Goal: Task Accomplishment & Management: Use online tool/utility

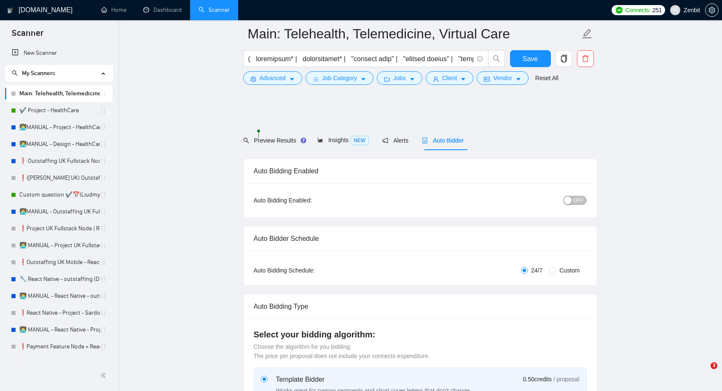
scroll to position [564, 0]
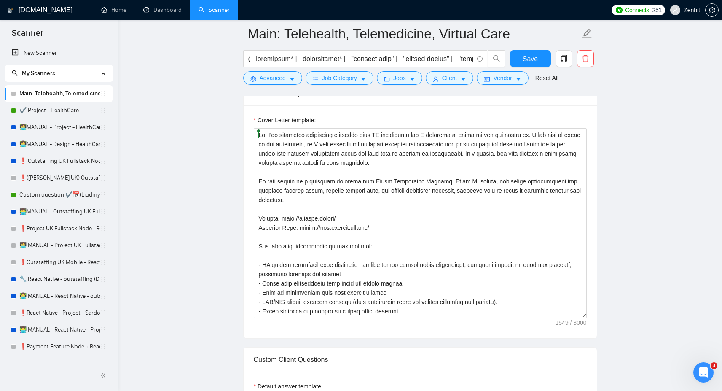
click at [365, 216] on textarea "Cover Letter template:" at bounding box center [420, 223] width 333 height 190
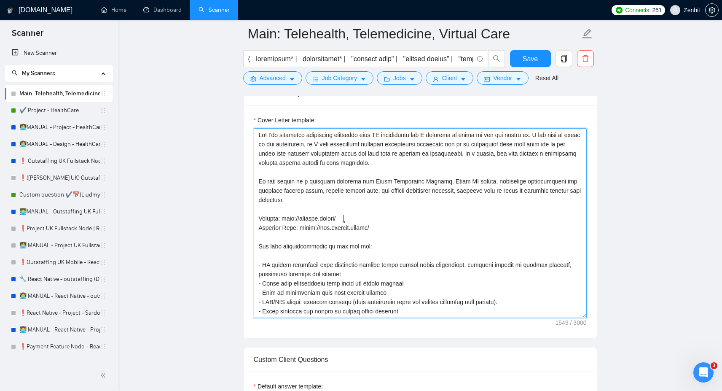
click at [349, 178] on textarea "Cover Letter template:" at bounding box center [420, 223] width 333 height 190
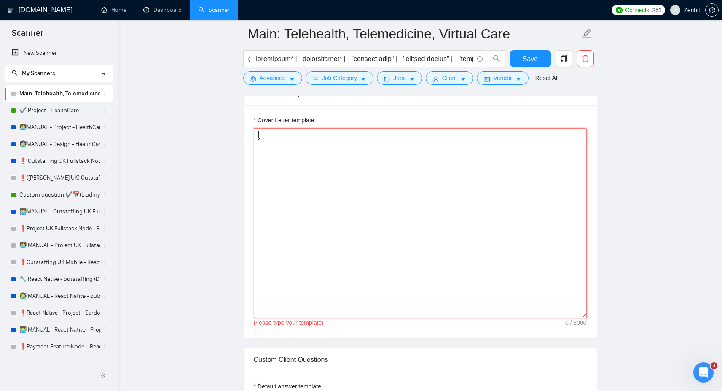
paste textarea "Lo! 👋 Ipsu do sitametcon, adi elitsed doeiusmodt in utlabore etdolorema ali eni…"
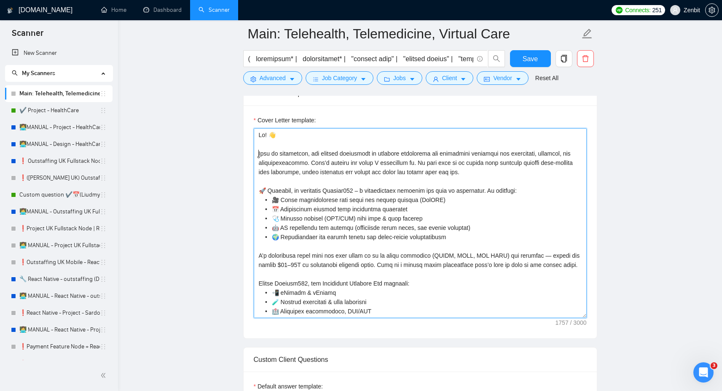
click at [258, 152] on textarea "Cover Letter template:" at bounding box center [420, 223] width 333 height 190
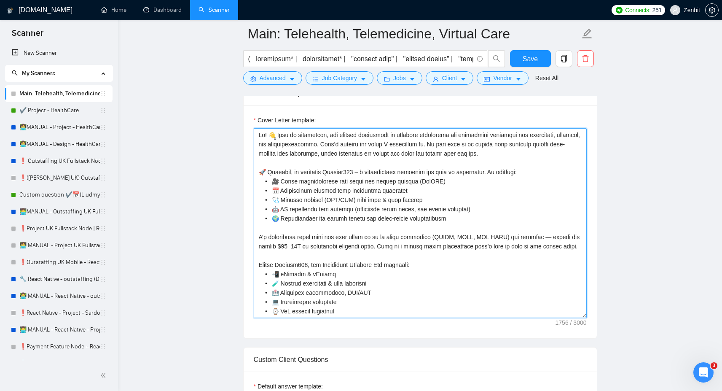
scroll to position [2, 0]
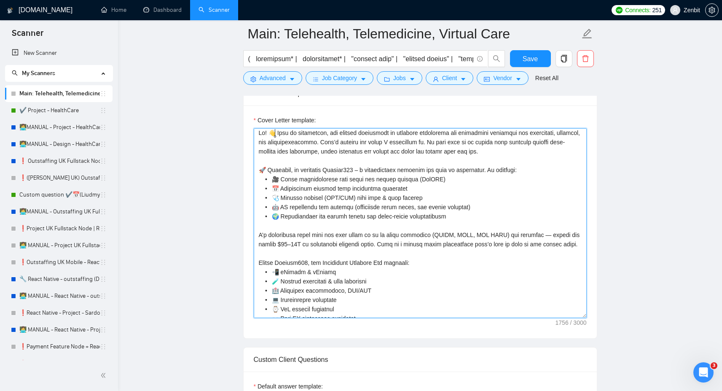
click at [267, 168] on textarea "Cover Letter template:" at bounding box center [420, 223] width 333 height 190
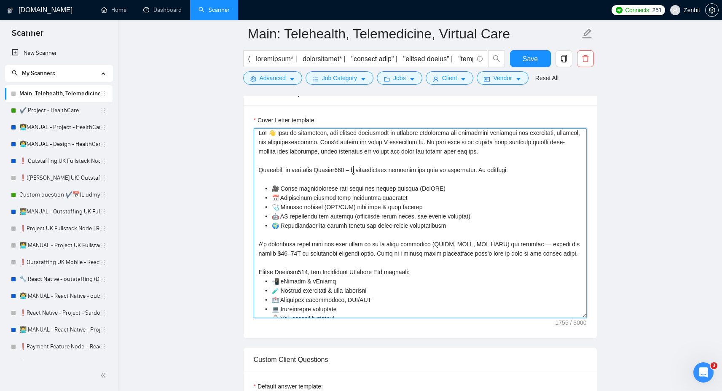
click at [353, 169] on textarea "Cover Letter template:" at bounding box center [420, 223] width 333 height 190
paste textarea "[URL][DOMAIN_NAME]"
click at [394, 146] on textarea "Cover Letter template:" at bounding box center [420, 223] width 333 height 190
click at [375, 151] on textarea "Cover Letter template:" at bounding box center [420, 223] width 333 height 190
click at [288, 191] on textarea "Cover Letter template:" at bounding box center [420, 223] width 333 height 190
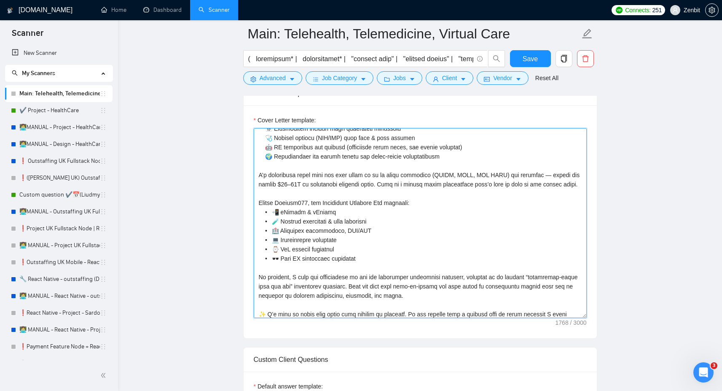
scroll to position [75, 0]
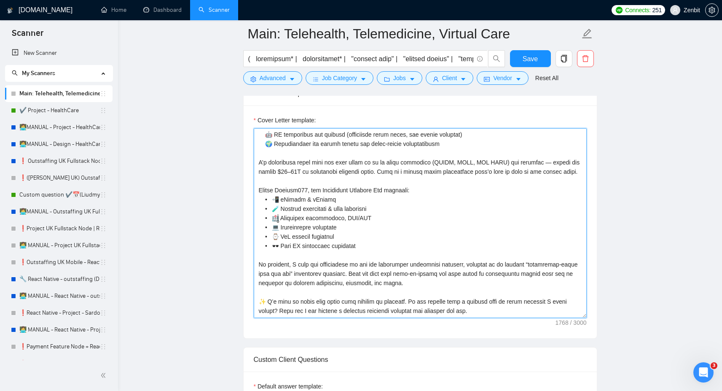
click at [277, 218] on textarea "Cover Letter template:" at bounding box center [420, 223] width 333 height 190
click at [294, 209] on textarea "Cover Letter template:" at bounding box center [420, 223] width 333 height 190
click at [282, 196] on textarea "Cover Letter template:" at bounding box center [420, 223] width 333 height 190
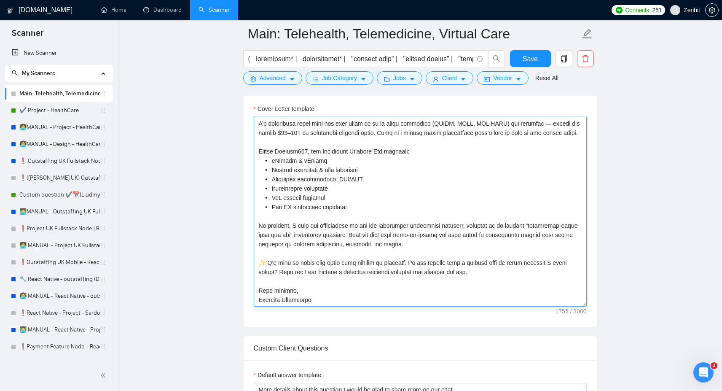
scroll to position [579, 0]
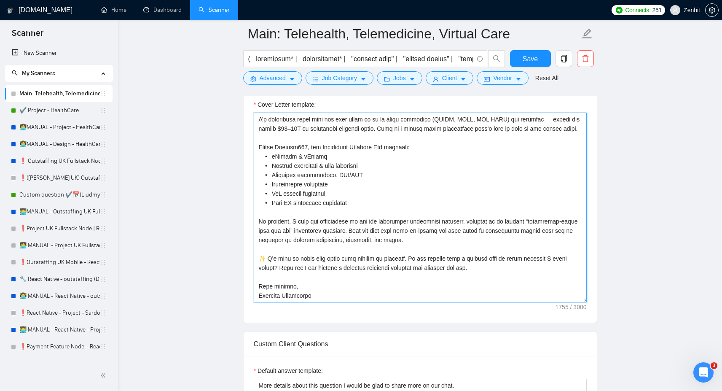
click at [0, 0] on qb-div "Correct the article a significant" at bounding box center [0, 0] width 0 height 0
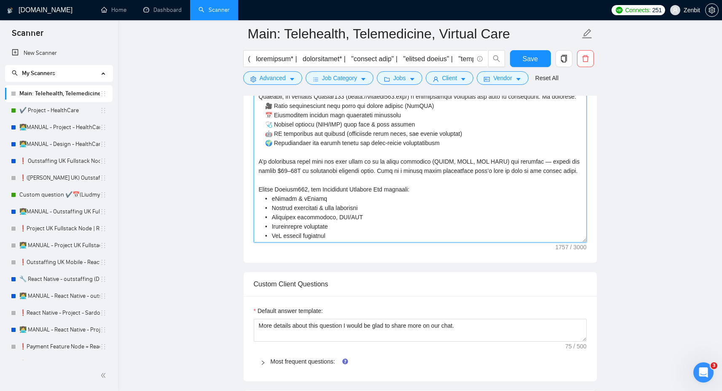
scroll to position [644, 0]
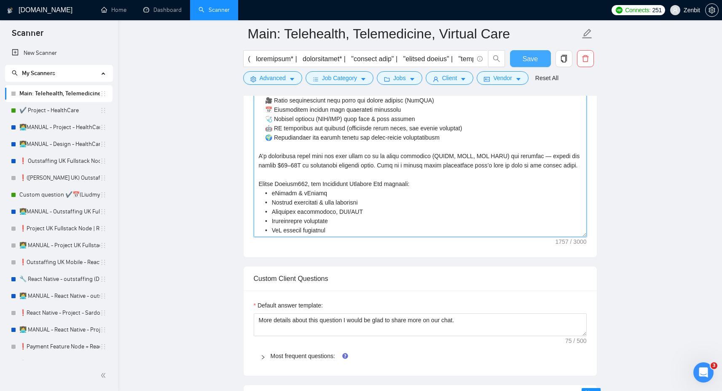
type textarea "Lo! 👋 Ipsu do sitametcon, adi elitsed doeiusmodt in utlabore etdolorema ali eni…"
click at [535, 54] on span "Save" at bounding box center [530, 59] width 15 height 11
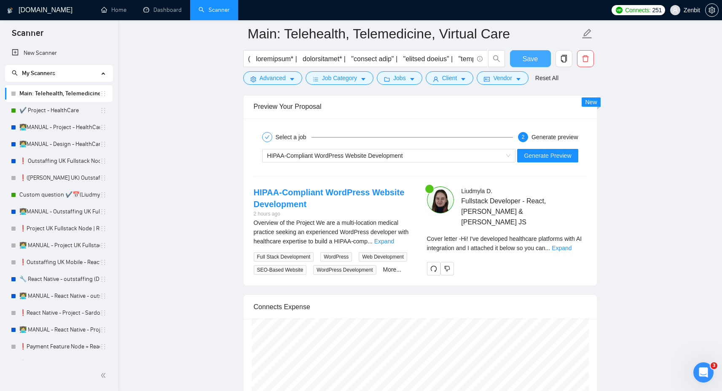
scroll to position [1211, 0]
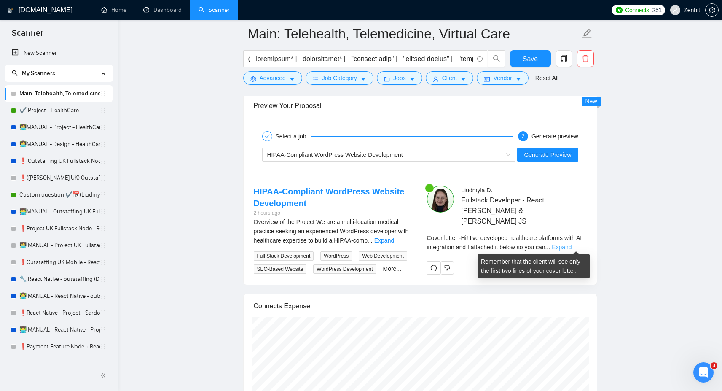
click at [572, 245] on link "Expand" at bounding box center [562, 247] width 20 height 7
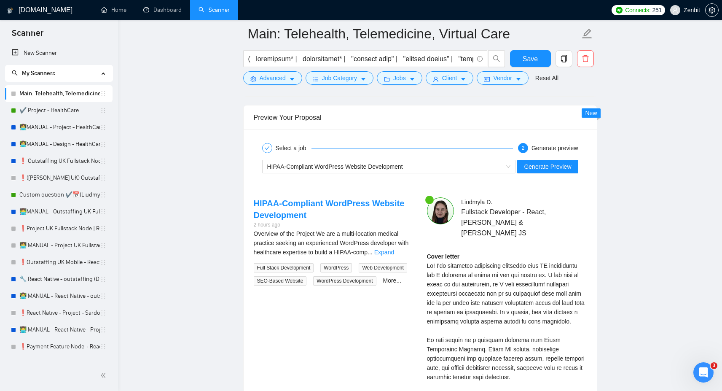
scroll to position [1198, 0]
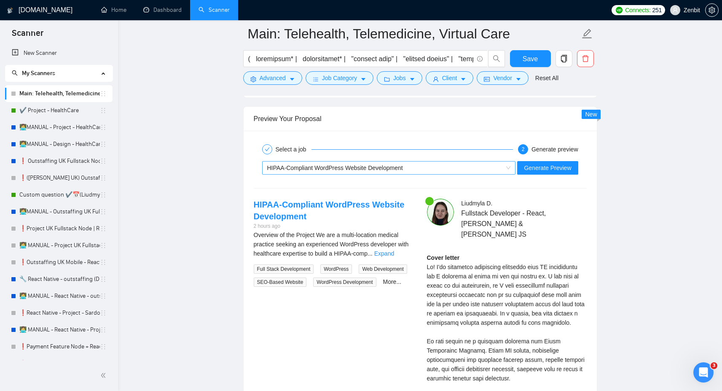
click at [483, 168] on div "HIPAA-Compliant WordPress Website Development" at bounding box center [385, 167] width 236 height 13
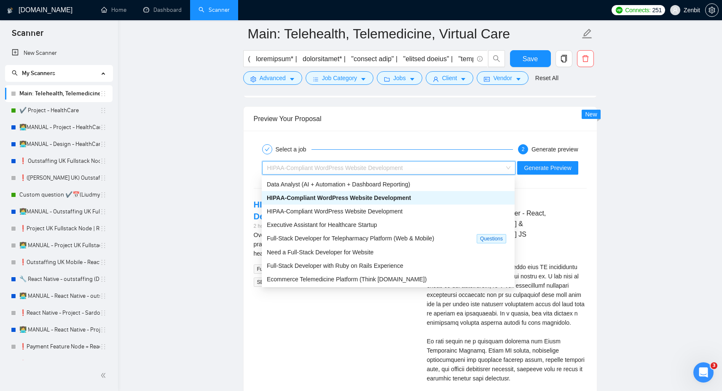
click at [365, 199] on span "HIPAA-Compliant WordPress Website Development" at bounding box center [339, 197] width 144 height 7
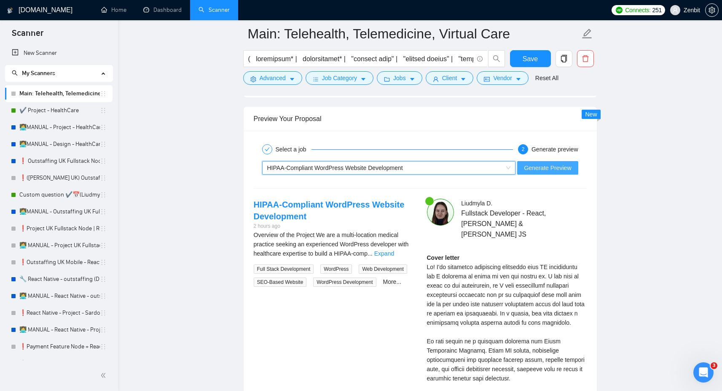
click at [550, 166] on span "Generate Preview" at bounding box center [547, 167] width 47 height 9
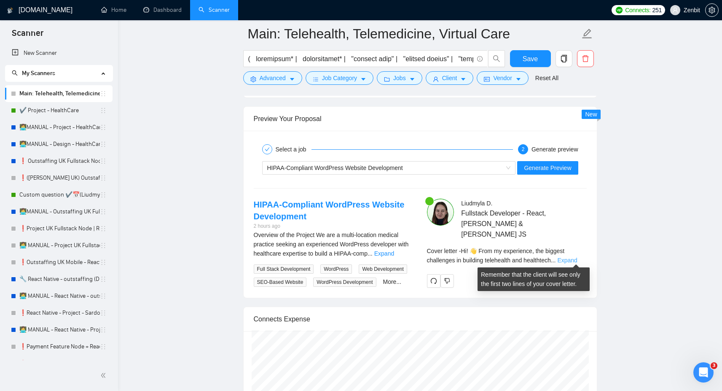
click at [570, 258] on link "Expand" at bounding box center [567, 260] width 20 height 7
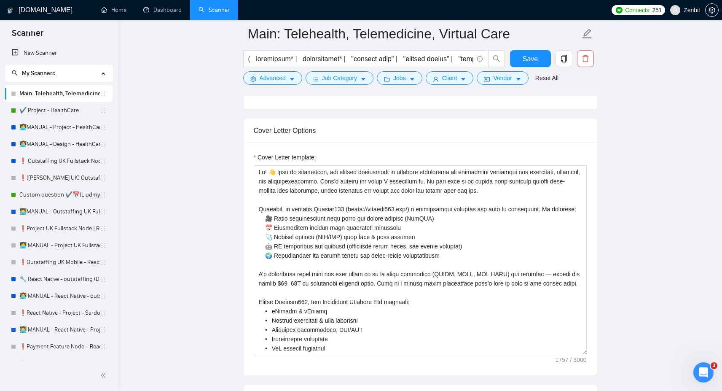
scroll to position [522, 0]
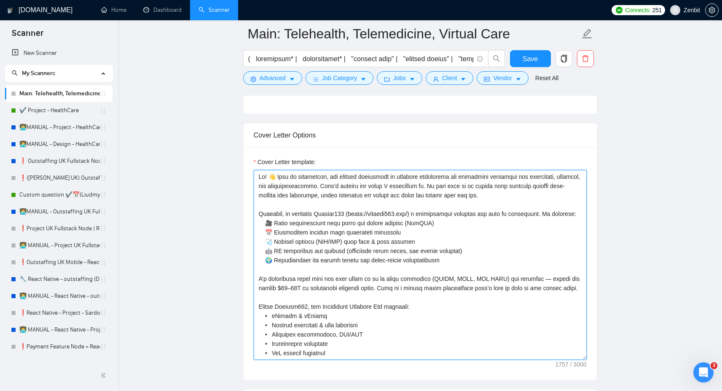
click at [301, 224] on textarea "Cover Letter template:" at bounding box center [420, 265] width 333 height 190
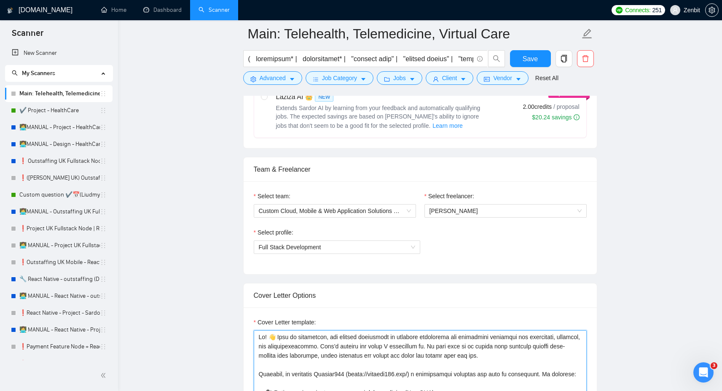
scroll to position [355, 0]
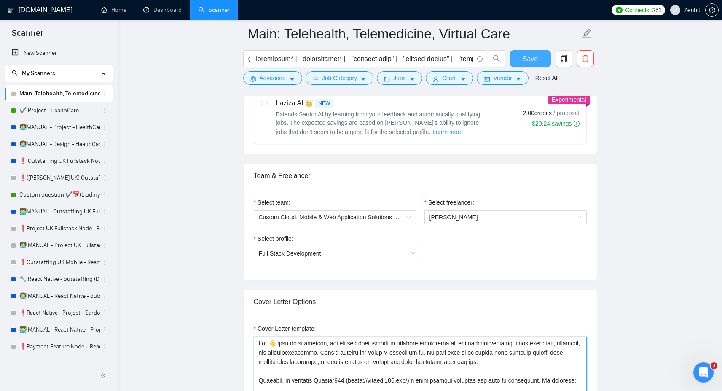
type textarea "Lo! 👋 Ipsu do sitametcon, adi elitsed doeiusmodt in utlabore etdolorema ali eni…"
click at [541, 59] on button "Save" at bounding box center [530, 58] width 41 height 17
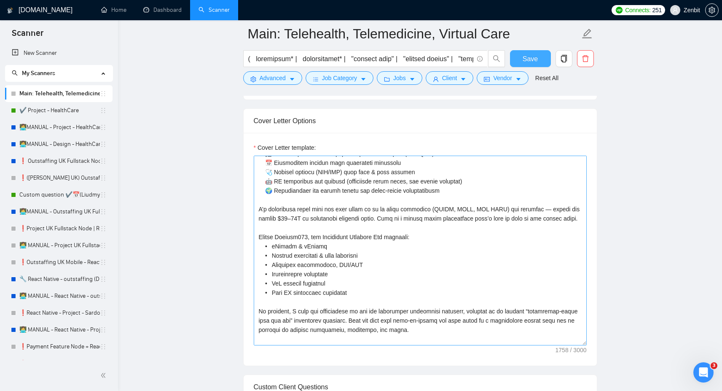
scroll to position [70, 0]
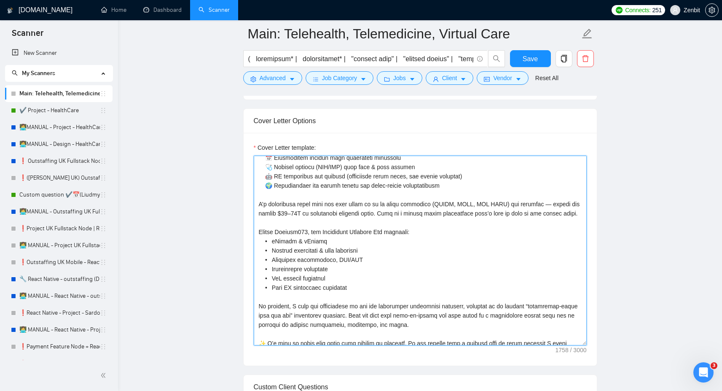
click at [438, 250] on textarea "Cover Letter template:" at bounding box center [420, 251] width 333 height 190
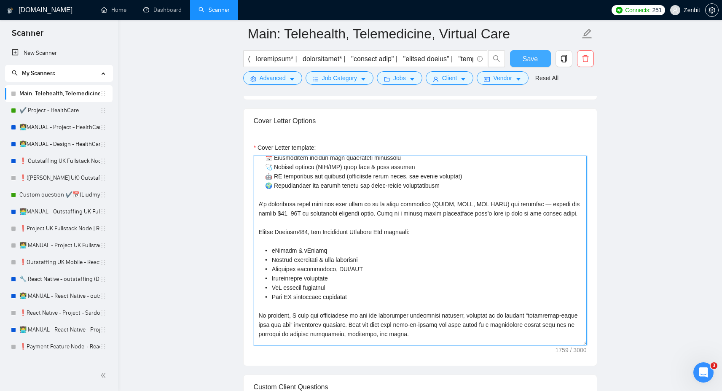
type textarea "Lo! 👋 Ipsu do sitametcon, adi elitsed doeiusmodt in utlabore etdolorema ali eni…"
click at [541, 58] on button "Save" at bounding box center [530, 58] width 41 height 17
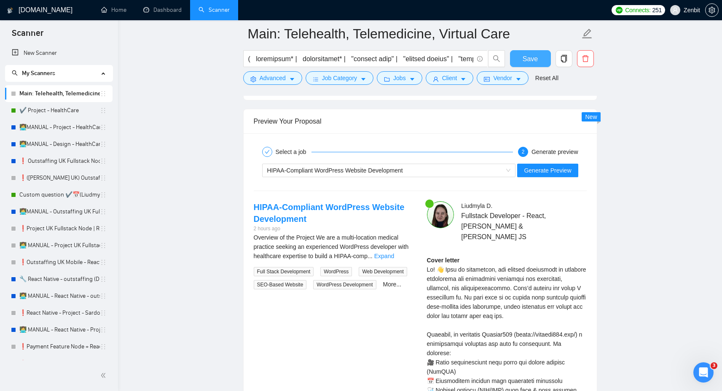
scroll to position [1192, 0]
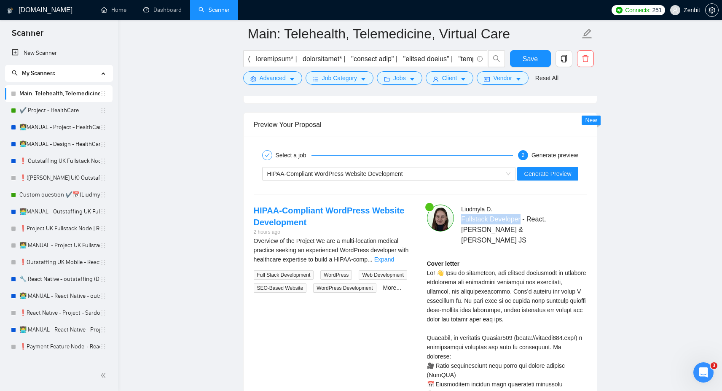
drag, startPoint x: 459, startPoint y: 228, endPoint x: 522, endPoint y: 226, distance: 62.8
click at [522, 226] on div "[PERSON_NAME] Fullstack Developer - React, [PERSON_NAME] & [PERSON_NAME] JS" at bounding box center [520, 224] width 139 height 41
drag, startPoint x: 531, startPoint y: 228, endPoint x: 553, endPoint y: 234, distance: 23.1
click at [553, 234] on span "Fullstack Developer - React, [PERSON_NAME] & [PERSON_NAME] JS" at bounding box center [511, 230] width 100 height 32
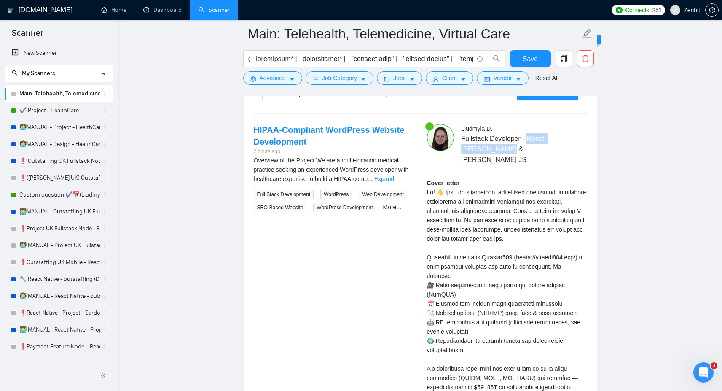
scroll to position [1294, 0]
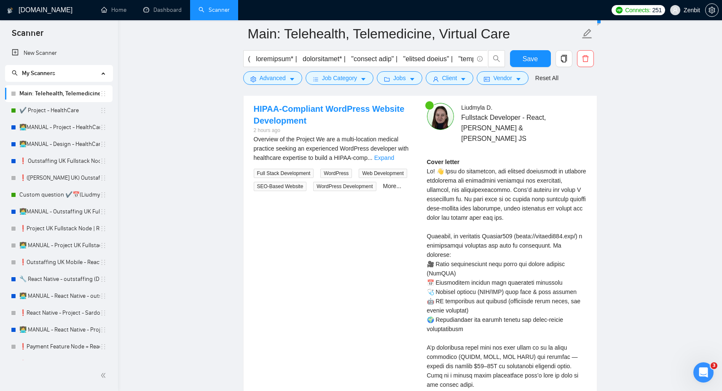
click at [474, 158] on div "Cover letter" at bounding box center [507, 379] width 160 height 445
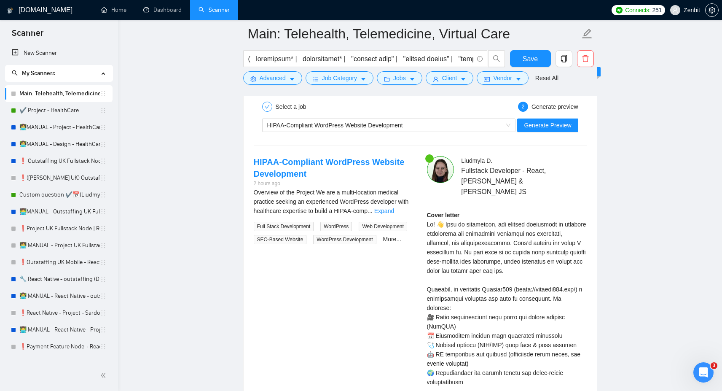
scroll to position [1242, 0]
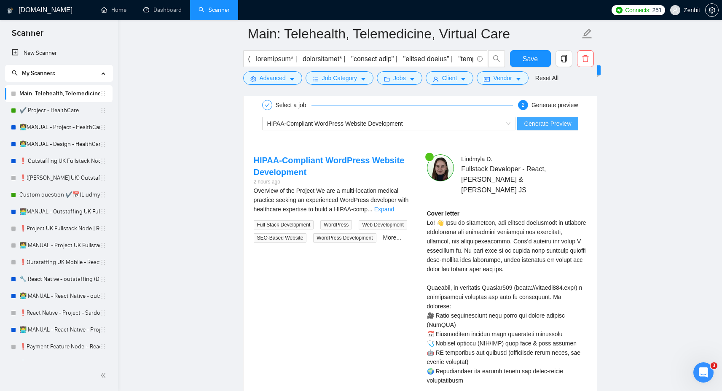
click at [547, 122] on span "Generate Preview" at bounding box center [547, 123] width 47 height 9
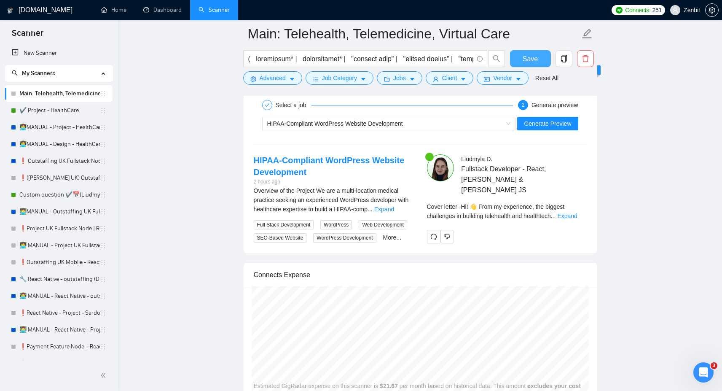
click at [534, 64] on button "Save" at bounding box center [530, 58] width 41 height 17
click at [483, 123] on div "HIPAA-Compliant WordPress Website Development" at bounding box center [385, 123] width 236 height 13
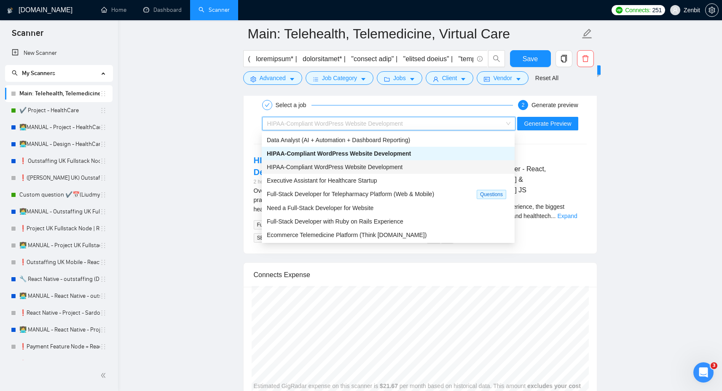
click at [353, 166] on span "HIPAA-Compliant WordPress Website Development" at bounding box center [335, 167] width 136 height 7
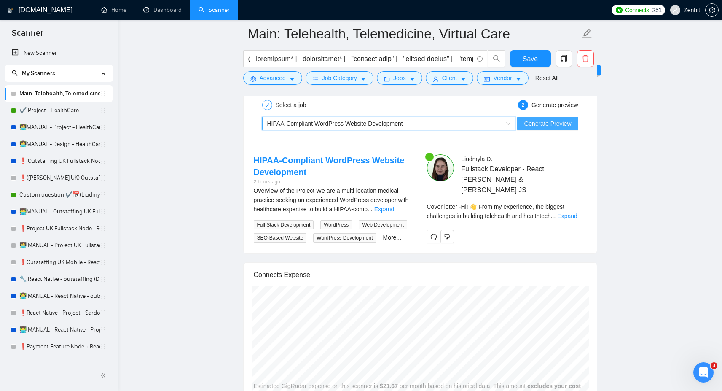
click at [544, 126] on span "Generate Preview" at bounding box center [547, 123] width 47 height 9
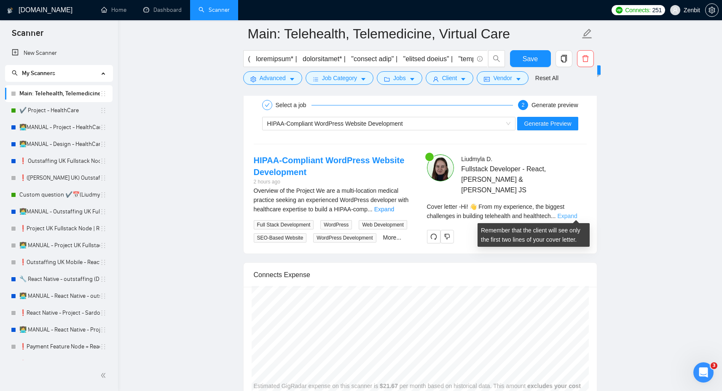
click at [576, 212] on link "Expand" at bounding box center [567, 215] width 20 height 7
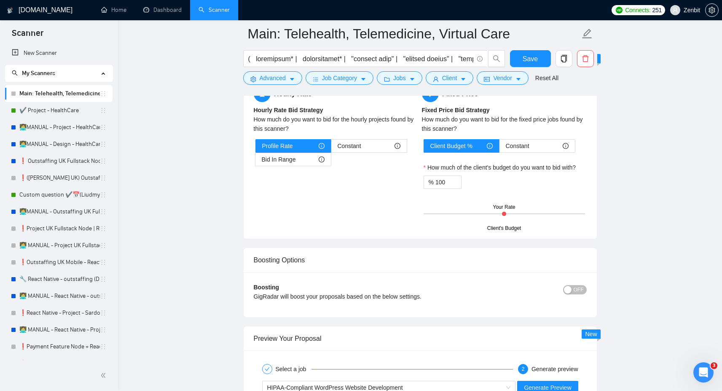
scroll to position [648, 0]
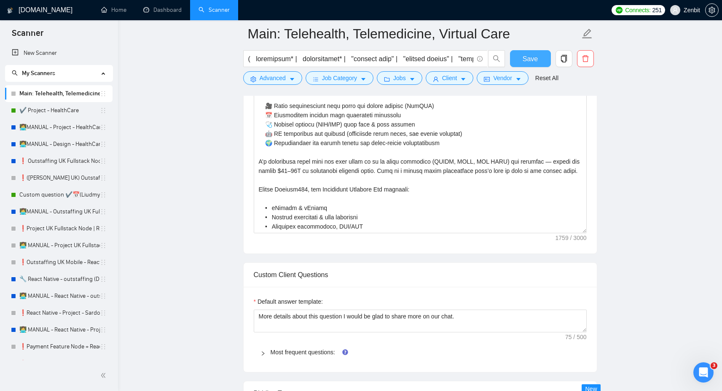
click at [535, 55] on span "Save" at bounding box center [530, 59] width 15 height 11
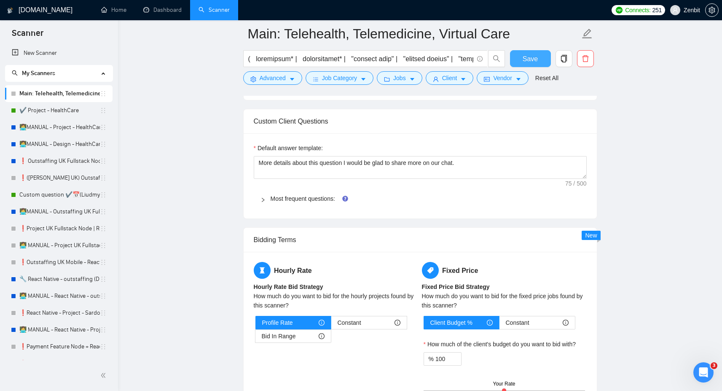
scroll to position [823, 0]
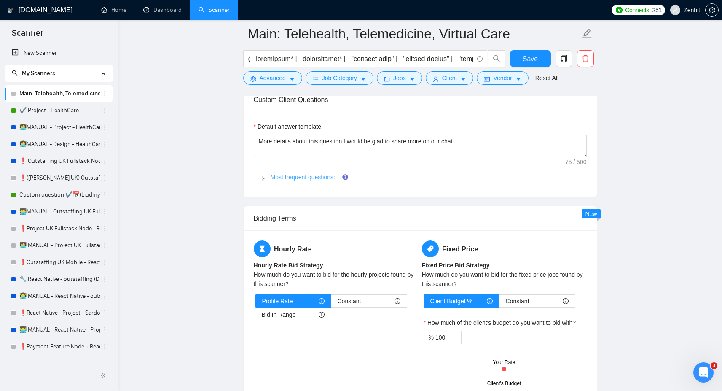
click at [294, 180] on link "Most frequent questions:" at bounding box center [303, 177] width 64 height 7
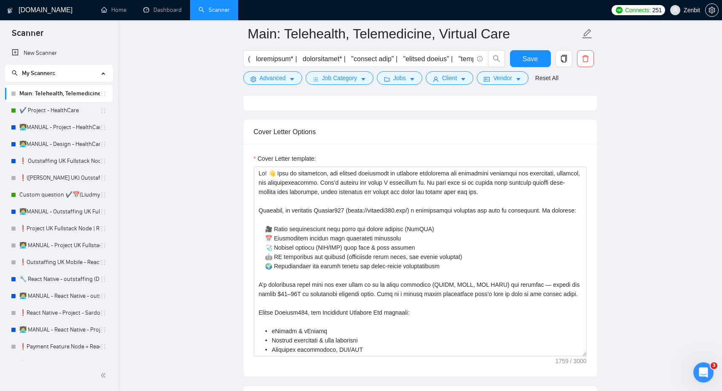
scroll to position [532, 0]
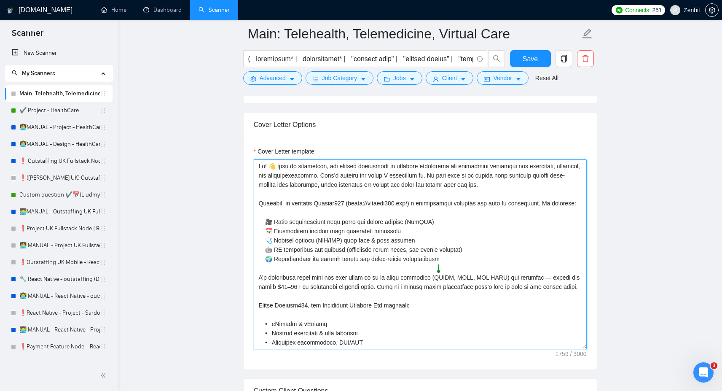
drag, startPoint x: 322, startPoint y: 203, endPoint x: 442, endPoint y: 266, distance: 135.9
click at [442, 266] on textarea "Cover Letter template:" at bounding box center [420, 254] width 333 height 190
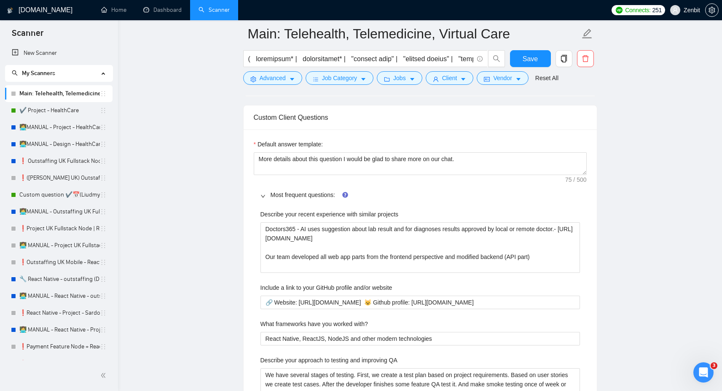
scroll to position [768, 0]
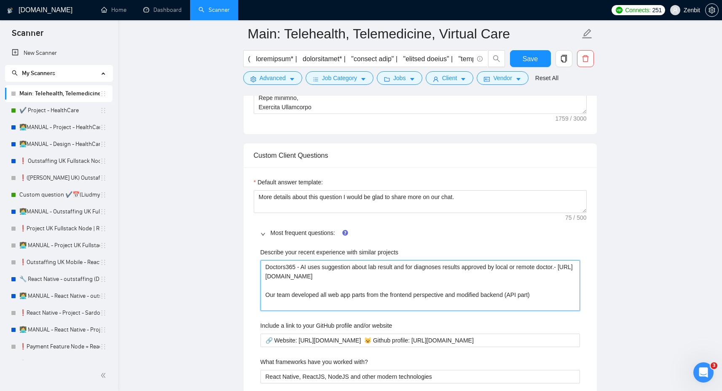
click at [320, 287] on projects "Doctors365 - AI uses suggestion about lab result and for diagnoses results appr…" at bounding box center [420, 285] width 320 height 51
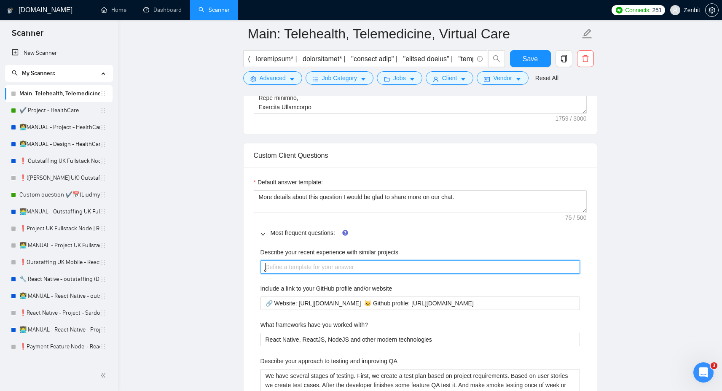
paste projects "Doctors365 ([URL][DOMAIN_NAME]) a telemedicine platform now live in production.…"
type projects "Doctors365 ([URL][DOMAIN_NAME]) a telemedicine platform now live in production.…"
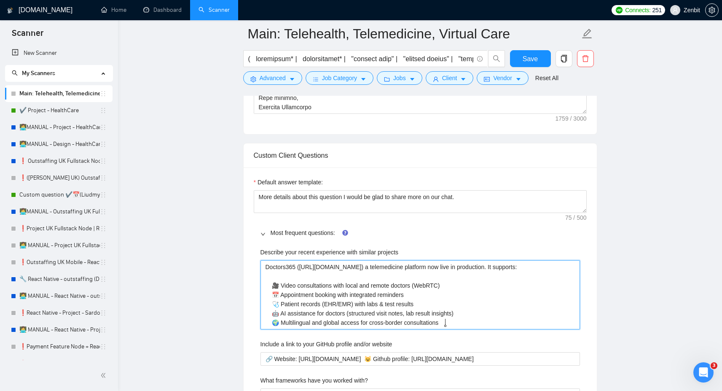
click at [297, 274] on projects "Doctors365 ([URL][DOMAIN_NAME]) a telemedicine platform now live in production.…" at bounding box center [420, 294] width 320 height 69
type projects "Doctors365 ([URL][DOMAIN_NAME]) a telemedicine platform now live in production.…"
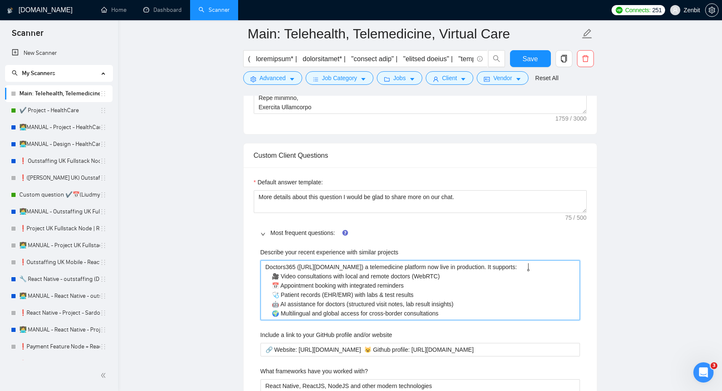
click at [279, 276] on projects "Doctors365 ([URL][DOMAIN_NAME]) a telemedicine platform now live in production.…" at bounding box center [420, 290] width 320 height 60
type projects "Doctors365 ([URL][DOMAIN_NAME]) a telemedicine platform now live in production.…"
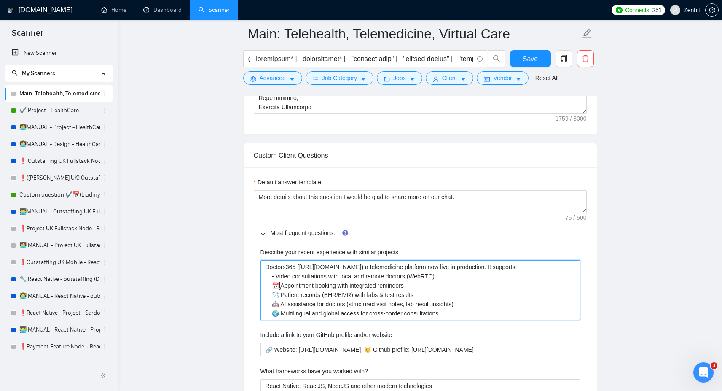
type projects "Doctors365 ([URL][DOMAIN_NAME]) a telemedicine platform now live in production.…"
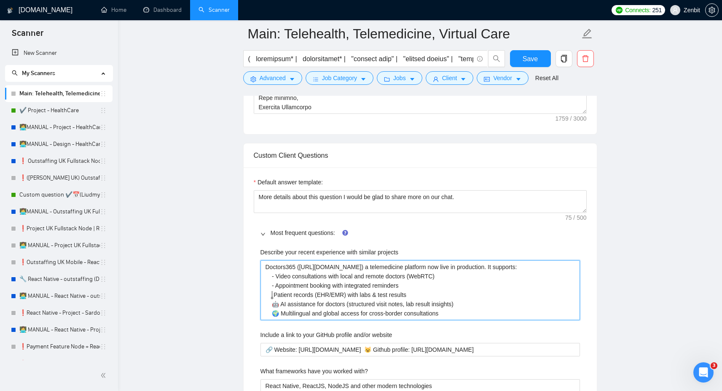
type projects "Doctors365 ([URL][DOMAIN_NAME]) a telemedicine platform now live in production.…"
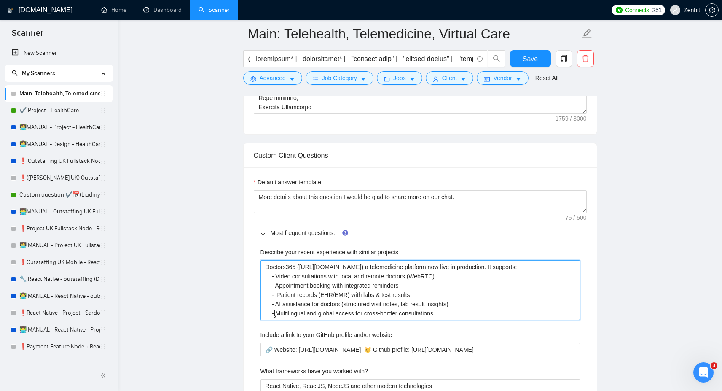
type projects "Doctors365 ([URL][DOMAIN_NAME]) a telemedicine platform now live in production.…"
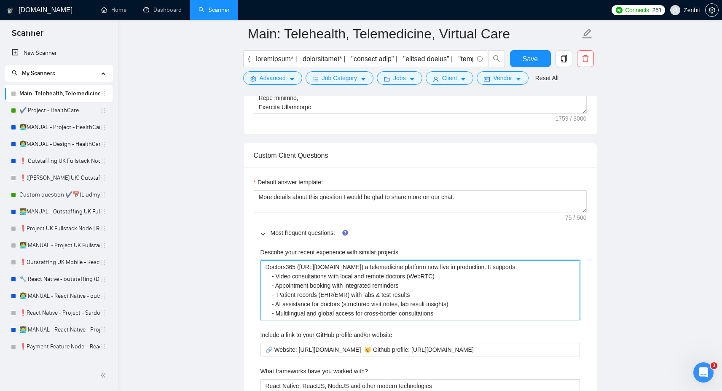
click at [541, 267] on projects "Doctors365 ([URL][DOMAIN_NAME]) a telemedicine platform now live in production.…" at bounding box center [420, 290] width 320 height 60
type projects "Doctors365 ([URL][DOMAIN_NAME]) a telemedicine platform now live in production.…"
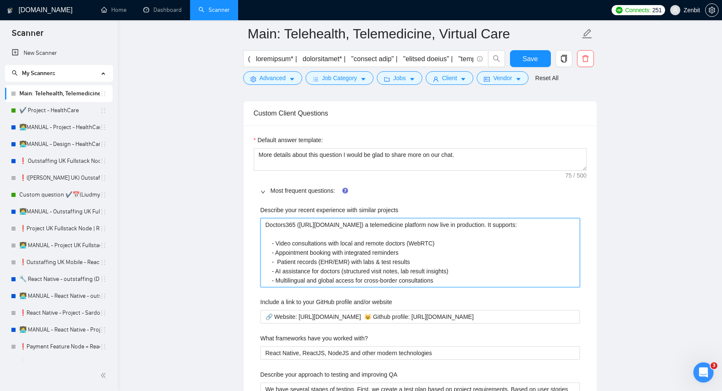
scroll to position [816, 0]
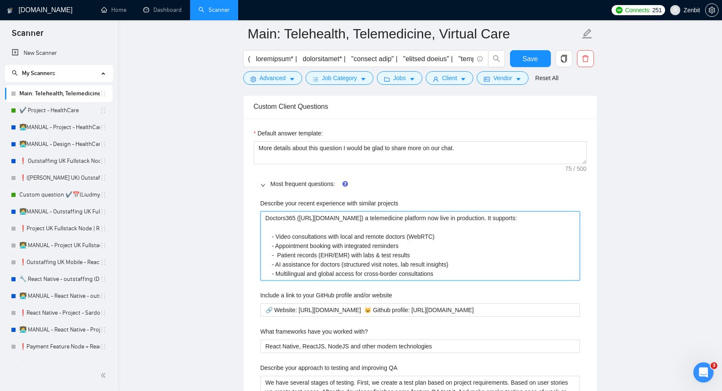
click at [278, 223] on projects "Doctors365 ([URL][DOMAIN_NAME]) a telemedicine platform now live in production.…" at bounding box center [420, 245] width 320 height 69
type projects "Doctors365 ([URL][DOMAIN_NAME]) a telemedicine platform now live in production.…"
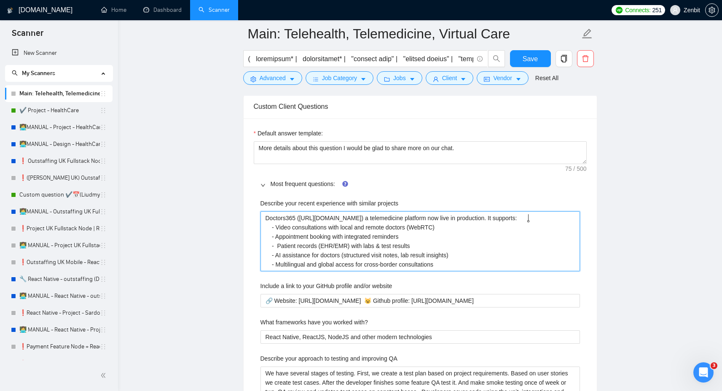
click at [0, 0] on qb-div "Add platform , is" at bounding box center [0, 0] width 0 height 0
type projects "Doctors365 ([URL][DOMAIN_NAME]) a telemedicine platform, is now live in product…"
click at [547, 219] on projects "Doctors365 ([URL][DOMAIN_NAME]) a telemedicine platform, is now live in product…" at bounding box center [420, 241] width 320 height 60
type projects "Doctors365 ([URL][DOMAIN_NAME]) a telemedicine platform, is now live in product…"
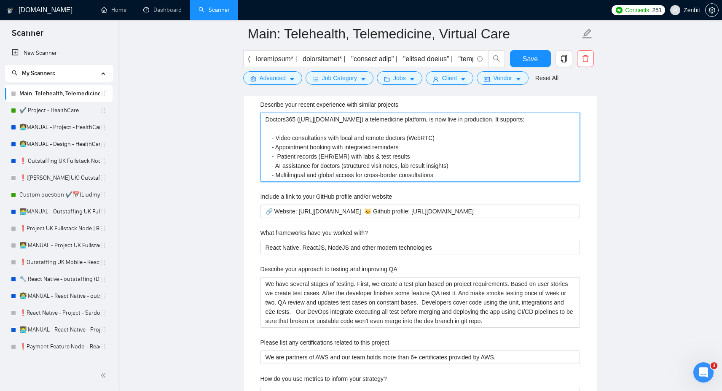
scroll to position [916, 0]
type projects "Doctors365 ([URL][DOMAIN_NAME]) a telemedicine platform, is now live in product…"
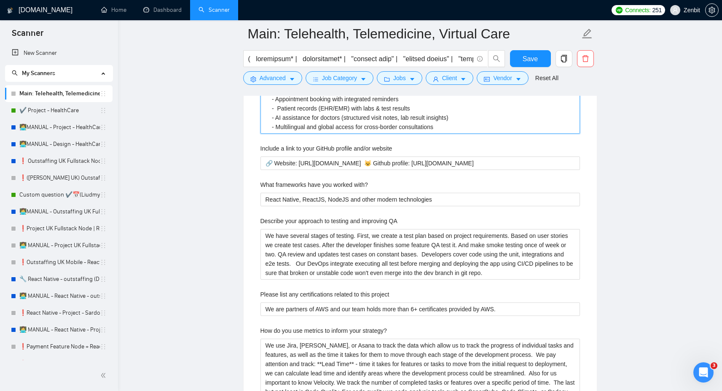
scroll to position [970, 0]
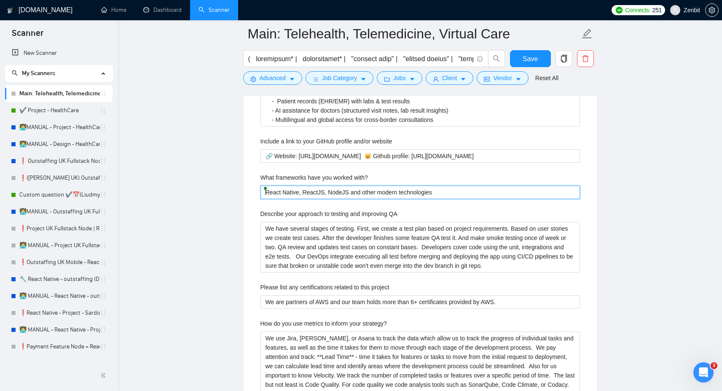
drag, startPoint x: 300, startPoint y: 191, endPoint x: 247, endPoint y: 191, distance: 52.7
type with\? "N, ReactJS, NodeJS and other modern technologies"
type with\? "Ne, ReactJS, NodeJS and other modern technologies"
type with\? "Nes, ReactJS, NodeJS and other modern technologies"
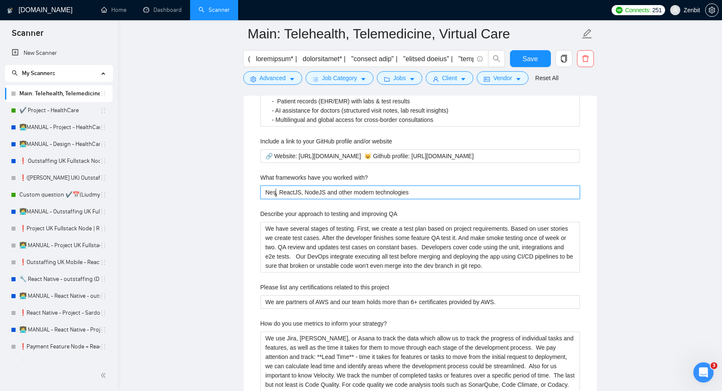
type with\? "Nest, ReactJS, NodeJS and other modern technologies"
type with\? "NestK, ReactJS, NodeJS and other modern technologies"
type with\? "Nest, ReactJS, NodeJS and other modern technologies"
type with\? "NestJ, ReactJS, NodeJS and other modern technologies"
type with\? "NestJS, ReactJS, NodeJS and other modern technologies"
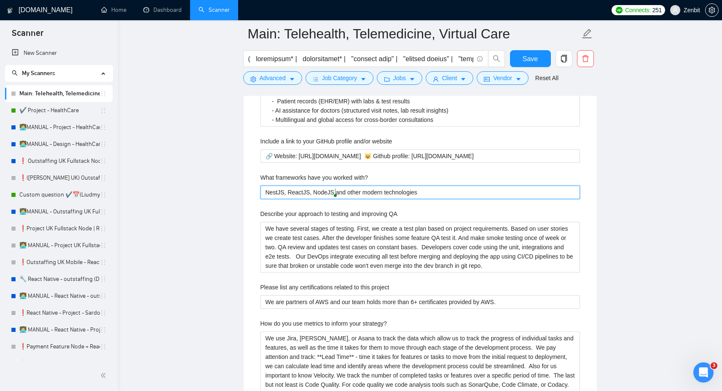
drag, startPoint x: 290, startPoint y: 192, endPoint x: 334, endPoint y: 192, distance: 44.3
click at [334, 192] on with\? "NestJS, ReactJS, NodeJS and other modern technologies" at bounding box center [420, 191] width 320 height 13
type with\? "NestJS, and other modern technologies"
type with\? "NestJS and other modern technologies"
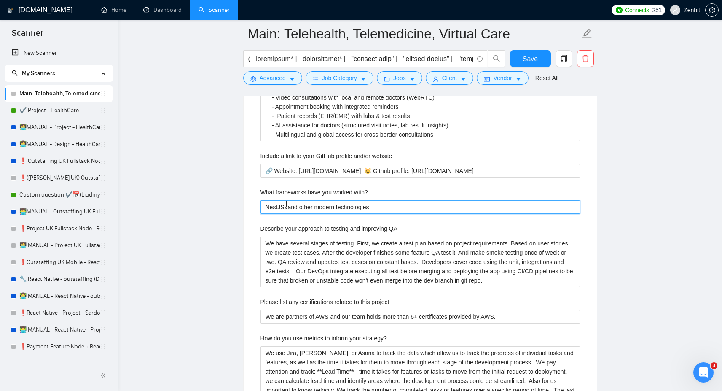
scroll to position [971, 0]
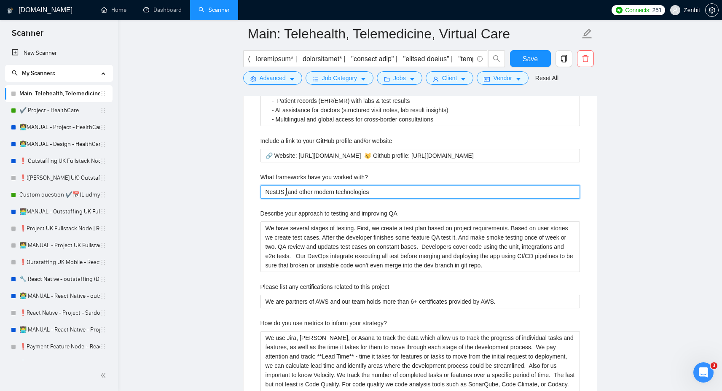
type with\? "NestJS and other modern technologies"
drag, startPoint x: 261, startPoint y: 177, endPoint x: 377, endPoint y: 193, distance: 116.5
click at [377, 193] on div "What frameworks have you worked with? NestJS and other modern technologies" at bounding box center [420, 185] width 320 height 26
copy label "What frameworks have you worked with?"
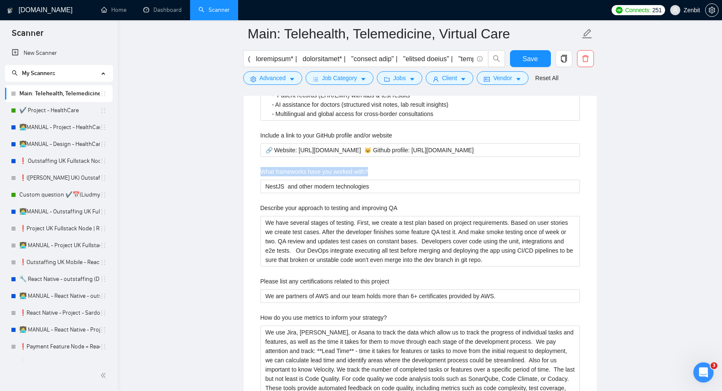
scroll to position [972, 0]
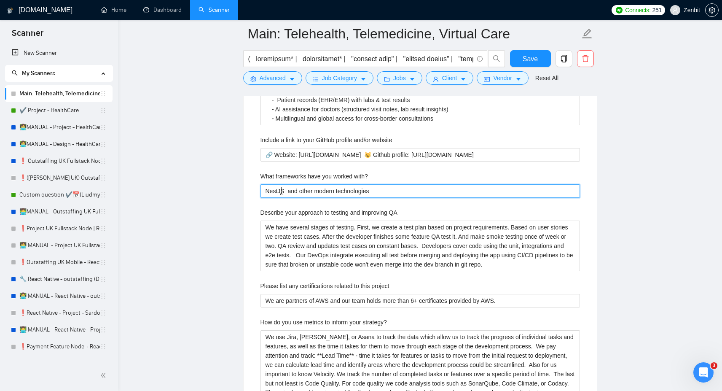
click at [282, 189] on with\? "NestJS and other modern technologies" at bounding box center [420, 190] width 320 height 13
paste with\? "I typically work with React/Next.js + Node.js/NestJS stacks to deliver secure, …"
type with\? "I typically work with React/Next.js + Node.js/NestJS stacks to deliver secure, …"
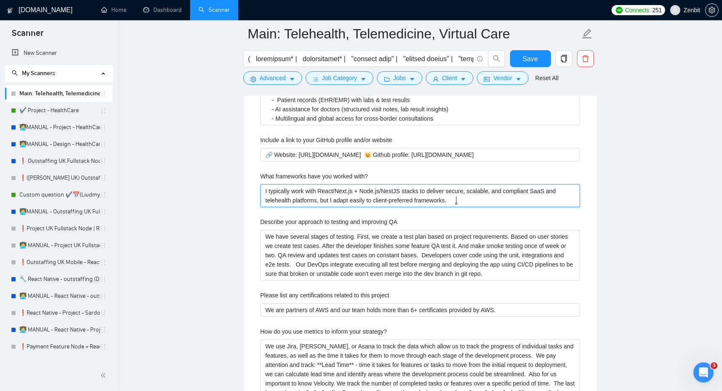
type with\? "I typically work with React/Next.js + Node.js/NestJS stacks to deliver secure, …"
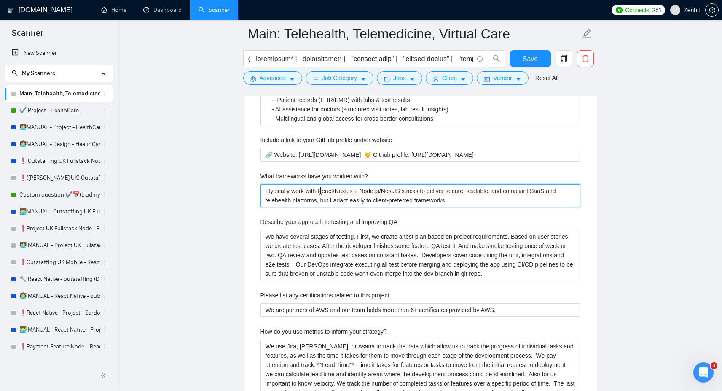
click at [320, 192] on with\? "I typically work with React/Next.js + Node.js/NestJS stacks to deliver secure, …" at bounding box center [420, 195] width 320 height 23
type with\? "I typically work with TReact/Next.js + Node.js/NestJS stacks to deliver secure,…"
type with\? "I typically work with TSReact/Next.js + Node.js/NestJS stacks to deliver secure…"
type with\? "I typically work with TS,React/Next.js + Node.js/NestJS stacks to deliver secur…"
type with\? "I typically work with TS, React/Next.js + Node.js/NestJS stacks to deliver secu…"
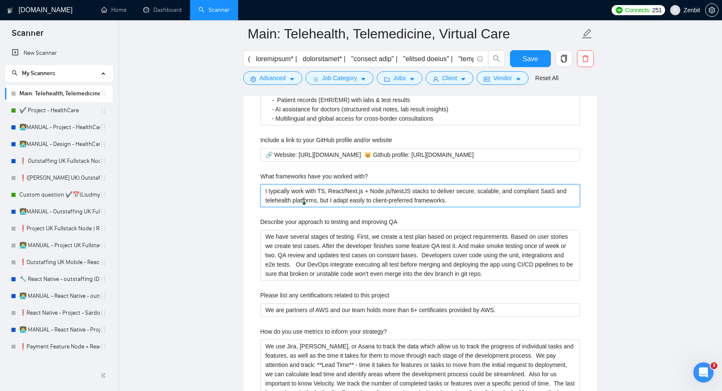
drag, startPoint x: 266, startPoint y: 201, endPoint x: 304, endPoint y: 197, distance: 37.7
click at [304, 197] on with\? "I typically work with TS, React/Next.js + Node.js/NestJS stacks to deliver secu…" at bounding box center [420, 195] width 320 height 23
type with\? "I typically work with TS, React/Next.js + Node.js/NestJS stacks to deliver secu…"
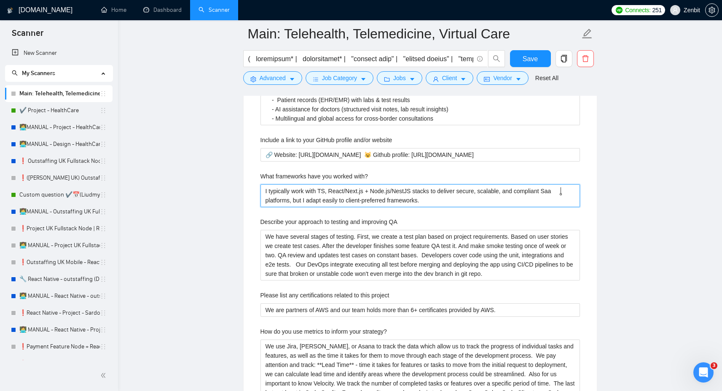
type with\? "I typically work with TS, React/Next.js + Node.js/NestJS stacks to deliver secu…"
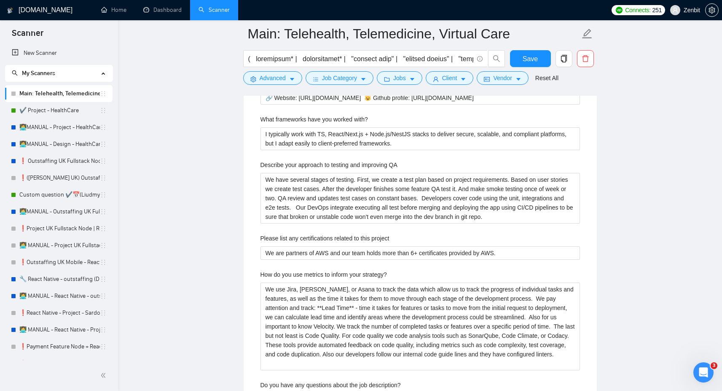
scroll to position [1037, 0]
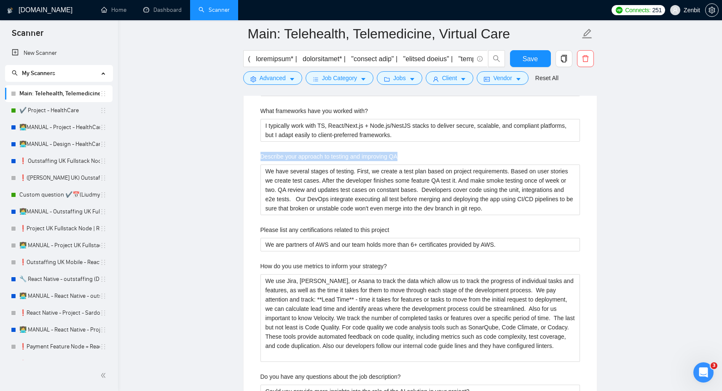
drag, startPoint x: 260, startPoint y: 156, endPoint x: 405, endPoint y: 156, distance: 145.4
click at [405, 156] on div "Describe your approach to testing and improving QA" at bounding box center [420, 158] width 320 height 13
copy label "Describe your approach to testing and improving QA"
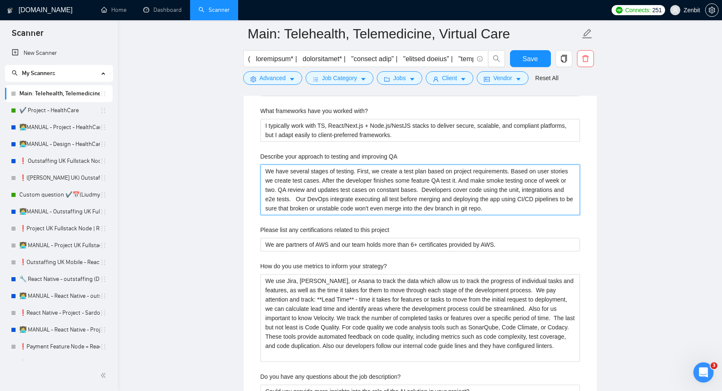
click at [343, 181] on QA "We have several stages of testing. First, we create a test plan based on projec…" at bounding box center [420, 189] width 320 height 51
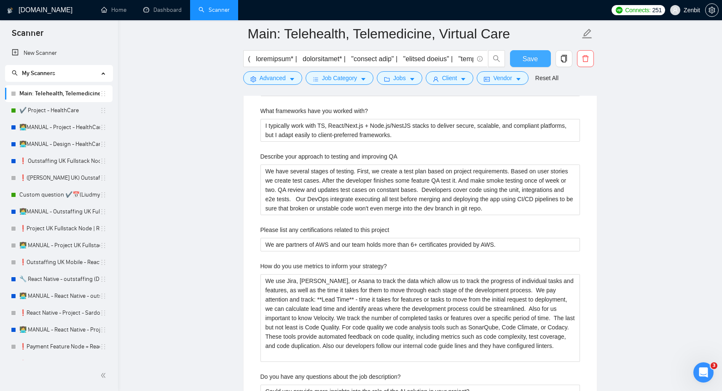
click at [525, 62] on span "Save" at bounding box center [530, 59] width 15 height 11
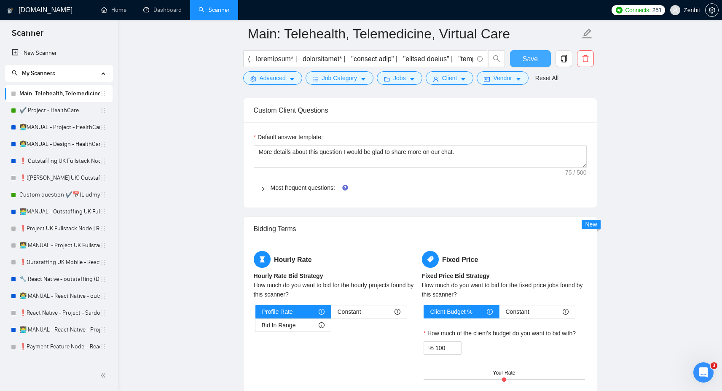
scroll to position [813, 0]
click at [292, 185] on link "Most frequent questions:" at bounding box center [303, 187] width 64 height 7
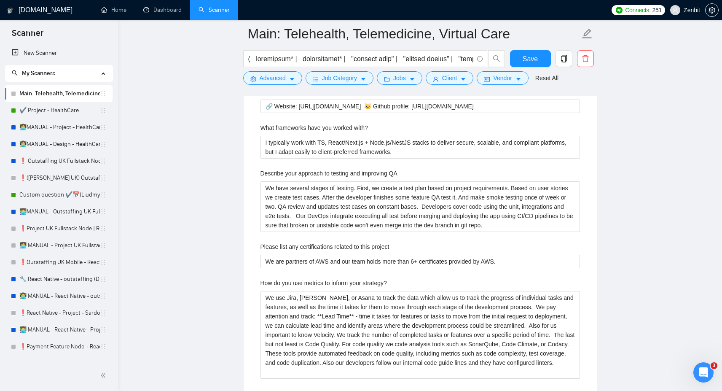
scroll to position [1021, 0]
click at [288, 212] on QA "We have several stages of testing. First, we create a test plan based on projec…" at bounding box center [420, 205] width 320 height 51
click at [297, 207] on QA "We have several stages of testing. First, we create a test plan based on projec…" at bounding box center [420, 205] width 320 height 51
drag, startPoint x: 360, startPoint y: 187, endPoint x: 564, endPoint y: 233, distance: 209.0
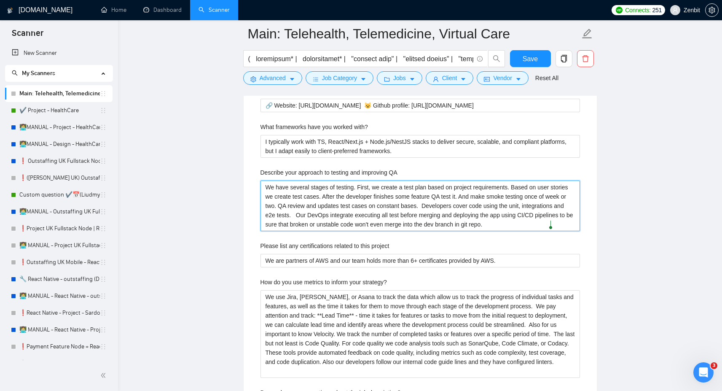
type QA "We have several stages of testing."
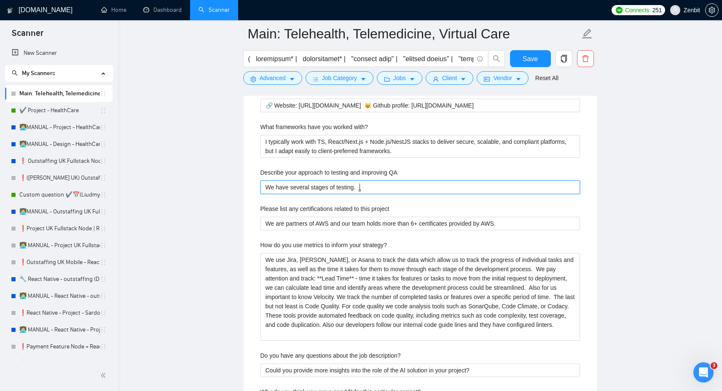
type QA "We have several stages of testing."
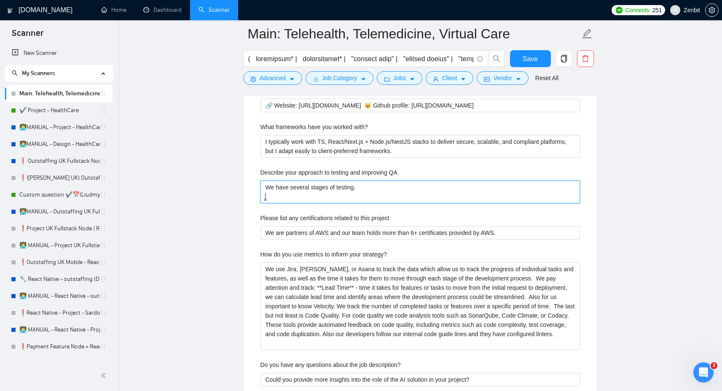
type QA "We have several stages of testing."
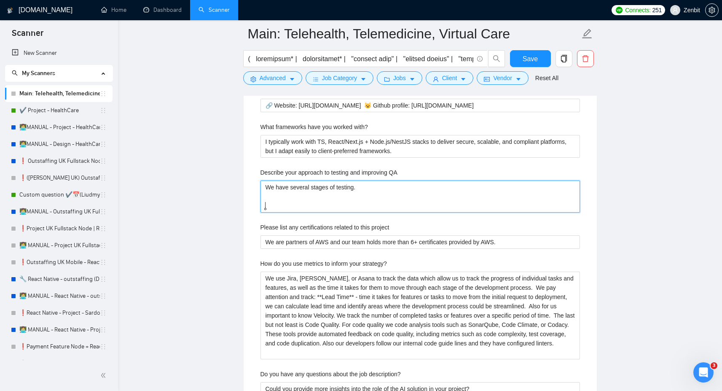
paste QA "1. Planning and designing tests: We make a test plan and write detailed test ca…"
type QA "We have several stages of testing. 1. Planning and designing tests: We make a t…"
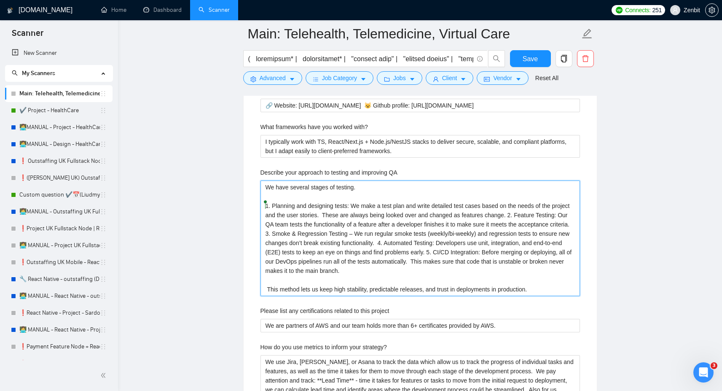
drag, startPoint x: 271, startPoint y: 204, endPoint x: 259, endPoint y: 204, distance: 12.2
type QA "We have several stages of testing. Planning and designing tests: We make a test…"
type QA "We have several stages of testing. F Planning and designing tests: We make a te…"
type QA "We have several stages of testing. Fi Planning and designing tests: We make a t…"
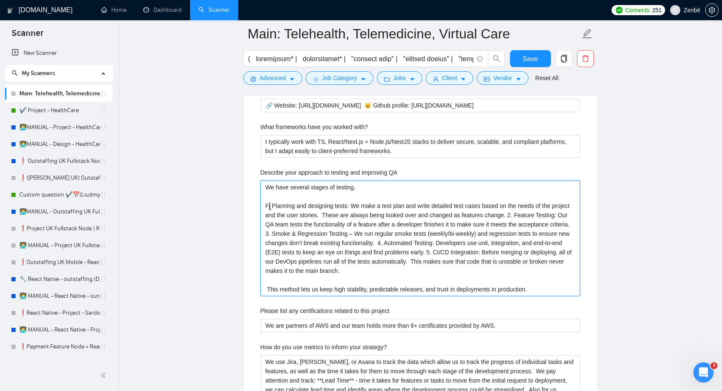
type QA "We have several stages of testing. Fir Planning and designing tests: We make a …"
type QA "We have several stages of testing. Firs Planning and designing tests: We make a…"
type QA "We have several stages of testing. First Planning and designing tests: We make …"
type QA "We have several stages of testing. Firstl Planning and designing tests: We make…"
type QA "We have several stages of testing. Firstly Planning and designing tests: We mak…"
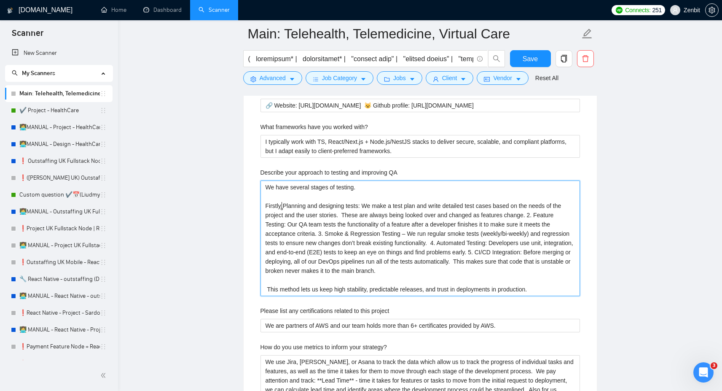
type QA "We have several stages of testing. Firstly Planning and designing tests: We mak…"
type QA "We have several stages of testing. Firstly w Planning and designing tests: We m…"
type QA "We have several stages of testing. Firstly we Planning and designing tests: We …"
type QA "We have several stages of testing. Firstly we [PERSON_NAME] and designing tests…"
type QA "We have several stages of testing. Firstly we planning and designing tests: We …"
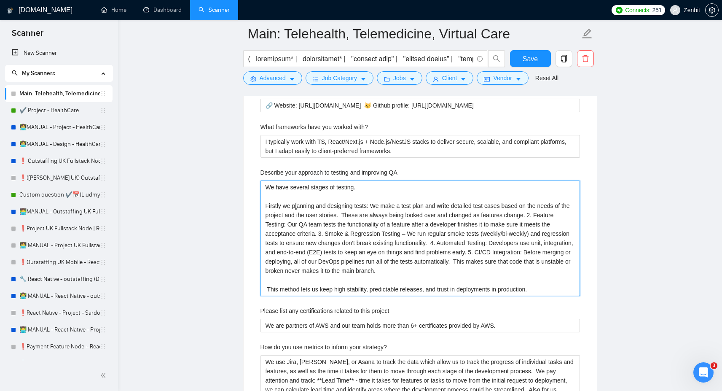
click at [373, 204] on QA "We have several stages of testing. Firstly we planning and designing tests: We …" at bounding box center [420, 237] width 320 height 115
type QA "We have several stages of testing. Firstly we planning and designing tests We m…"
type QA "We have several stages of testing. Firstly we planning and designing tests. We …"
click at [265, 206] on QA "We have several stages of testing. Firstly we planning and designing tests. We …" at bounding box center [420, 237] width 320 height 115
type QA "We have several stages of testing. 1Firstly we planning and designing tests. We…"
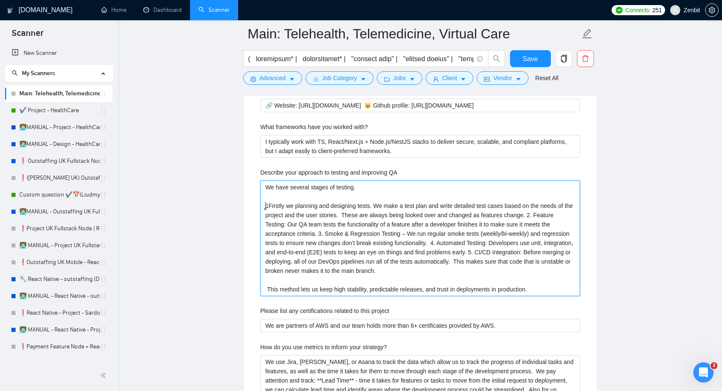
type QA "We have several stages of testing. 1.Firstly we planning and designing tests. W…"
type QA "We have several stages of testing. 1. Firstly we planning and designing tests. …"
click at [553, 212] on QA "We have several stages of testing. 1. Firstly we planning and designing tests. …" at bounding box center [420, 237] width 320 height 115
type QA "We have several stages of testing. 1. Firstly we planning and designing tests. …"
click at [316, 224] on QA "We have several stages of testing. 1. Firstly we planning and designing tests. …" at bounding box center [420, 237] width 320 height 115
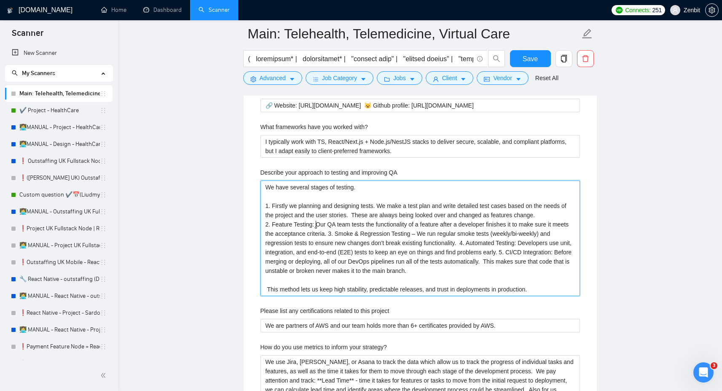
type QA "We have several stages of testing. 1. Firstly we planning and designing tests. …"
click at [350, 232] on QA "We have several stages of testing. 1. Firstly we planning and designing tests. …" at bounding box center [420, 237] width 320 height 115
type QA "We have several stages of testing. 1. Firstly we planning and designing tests. …"
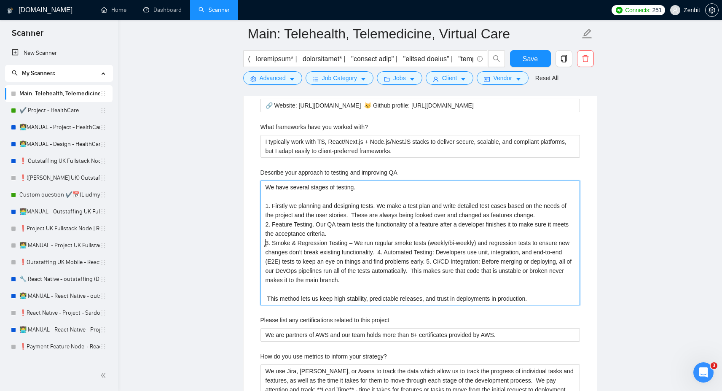
click at [355, 240] on QA "We have several stages of testing. 1. Firstly we planning and designing tests. …" at bounding box center [420, 242] width 320 height 125
type QA "We have several stages of testing. 1. Firstly we planning and designing tests. …"
click at [396, 251] on QA "We have several stages of testing. 1. Firstly we planning and designing tests. …" at bounding box center [420, 242] width 320 height 125
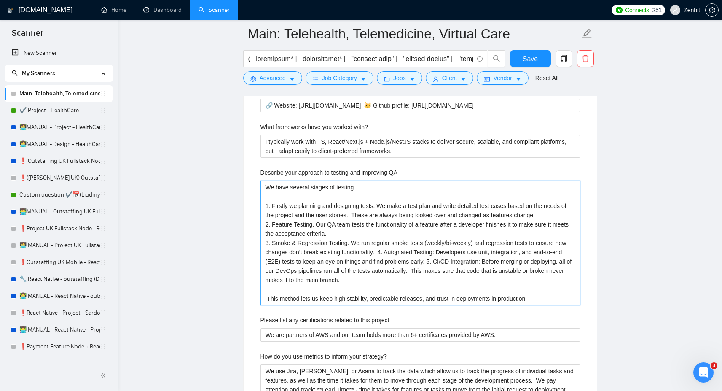
type QA "We have several stages of testing. 1. Firstly we planning and designing tests. …"
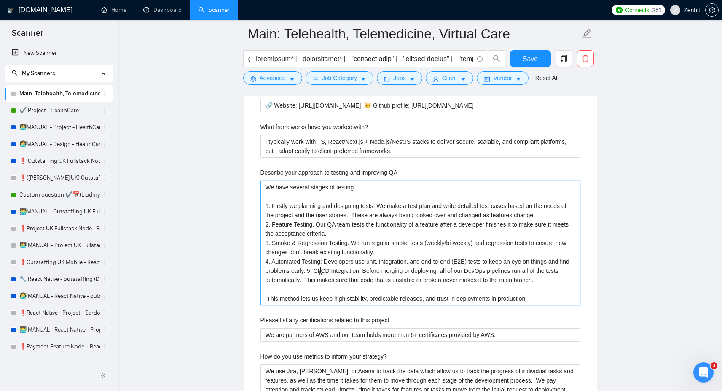
click at [321, 269] on QA "We have several stages of testing. 1. Firstly we planning and designing tests. …" at bounding box center [420, 242] width 320 height 125
type QA "We have several stages of testing. 1. Firstly we planning and designing tests. …"
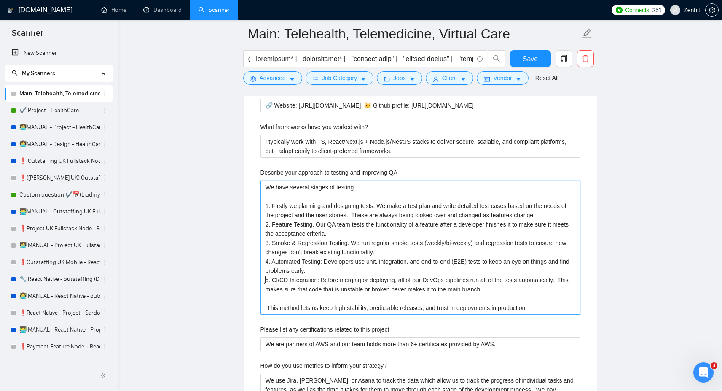
click at [0, 0] on qb-div "Change the spacing functionality." at bounding box center [0, 0] width 0 height 0
type QA "We have several stages of testing. 1. Firstly we planning and designing tests. …"
click at [0, 0] on qb-div "Change the spacing automatically." at bounding box center [0, 0] width 0 height 0
type QA "We have several stages of testing. 1. Firstly we planning and designing tests. …"
click at [0, 0] on span "(weekly/biweekly)" at bounding box center [0, 0] width 0 height 0
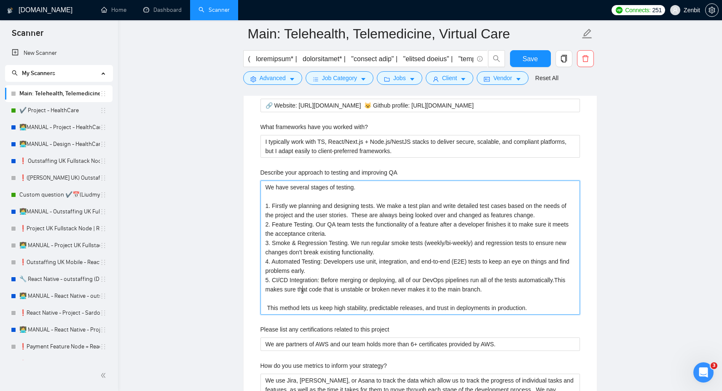
type QA "We have several stages of testing. 1. Firstly we planning and designing tests. …"
click at [0, 0] on qb-div "Change the spacing stories." at bounding box center [0, 0] width 0 height 0
type QA "We have several stages of testing. 1. Firstly we planning and designing tests. …"
click at [0, 0] on qb-div "Add Punctuation , we are" at bounding box center [0, 0] width 0 height 0
type QA "We have several stages of testing. 1. Firstly, we are planning and designing te…"
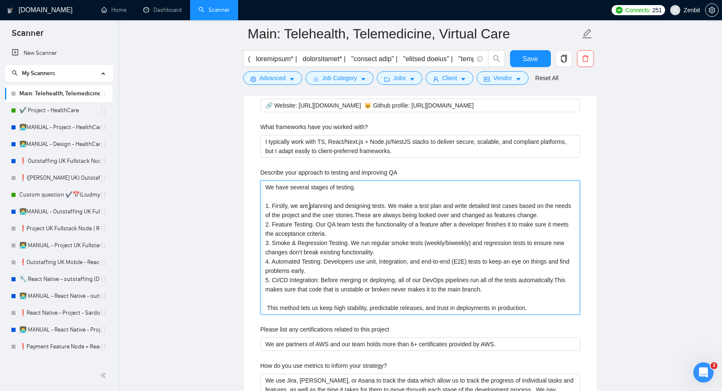
click at [330, 231] on QA "We have several stages of testing. 1. Firstly, we are planning and designing te…" at bounding box center [420, 247] width 320 height 134
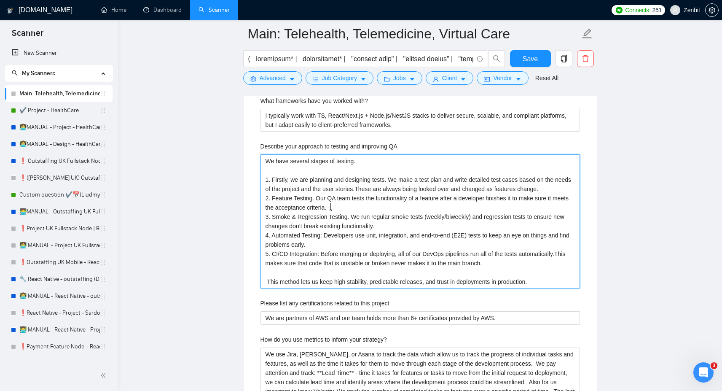
scroll to position [1047, 0]
click at [267, 282] on QA "We have several stages of testing. 1. Firstly, we are planning and designing te…" at bounding box center [420, 221] width 320 height 134
type QA "We have several stages of testing. 1. Firstly, we are planning and designing te…"
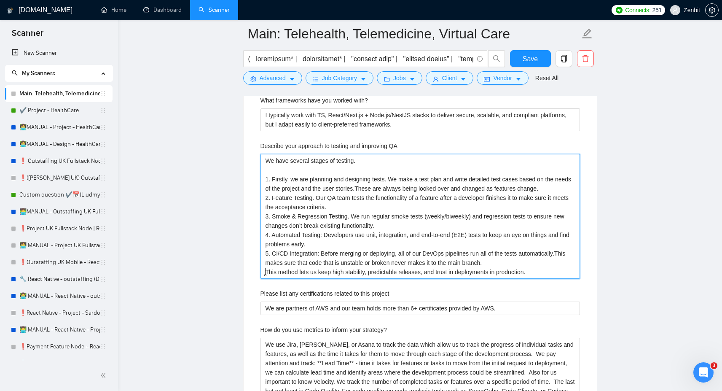
type QA "We have several stages of testing. 1. Firstly, we are planning and designing te…"
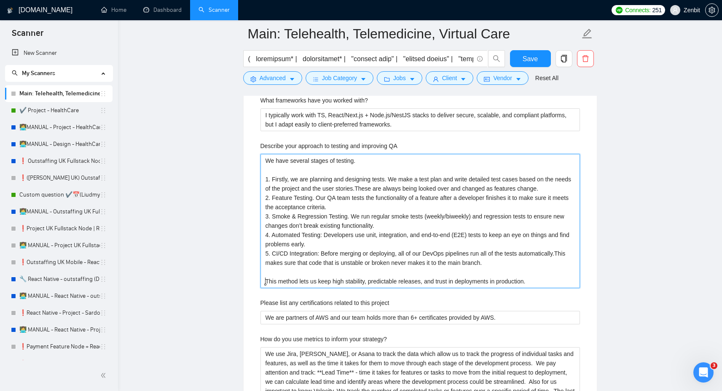
type QA "We have several stages of testing. 1. Firstly, we are planning and designing te…"
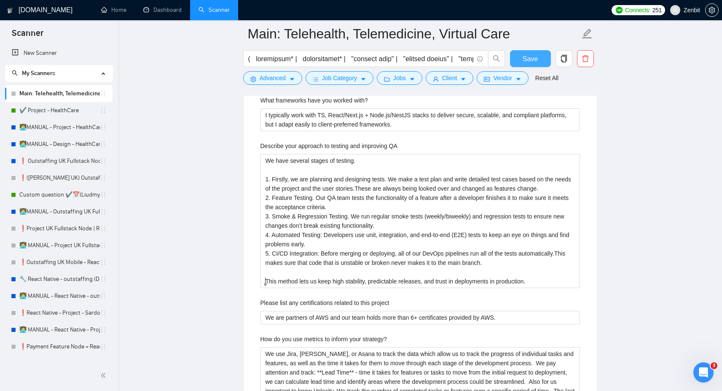
click at [530, 54] on span "Save" at bounding box center [530, 59] width 15 height 11
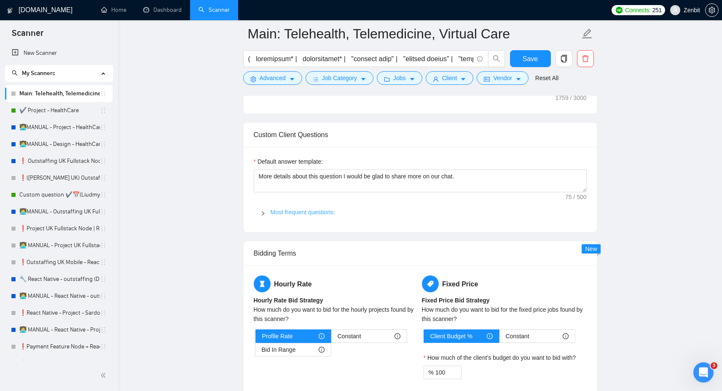
click at [286, 213] on link "Most frequent questions:" at bounding box center [303, 212] width 64 height 7
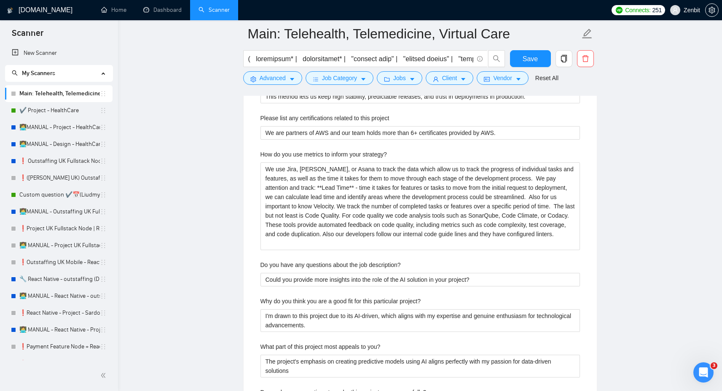
scroll to position [1241, 0]
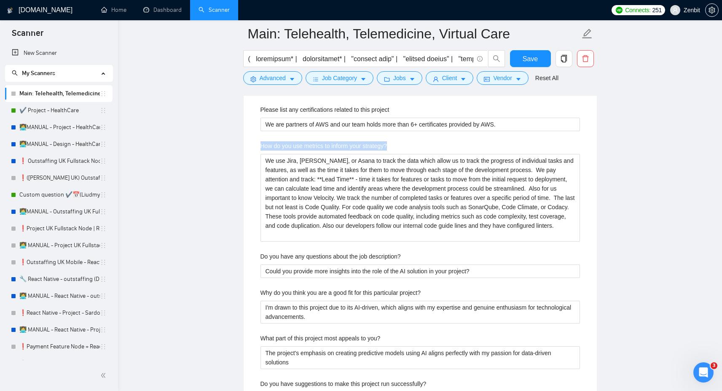
drag, startPoint x: 260, startPoint y: 147, endPoint x: 411, endPoint y: 149, distance: 150.5
click at [411, 149] on div "How do you use metrics to inform your strategy?" at bounding box center [420, 147] width 320 height 13
copy label "How do you use metrics to inform your strategy?"
click at [333, 199] on strategy\? "We use Jira, [PERSON_NAME], or Asana to track the data which allow us to track …" at bounding box center [420, 198] width 320 height 88
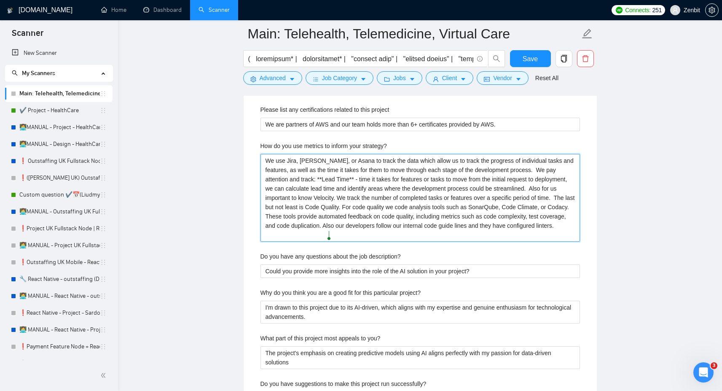
click at [342, 180] on strategy\? "We use Jira, [PERSON_NAME], or Asana to track the data which allow us to track …" at bounding box center [420, 198] width 320 height 88
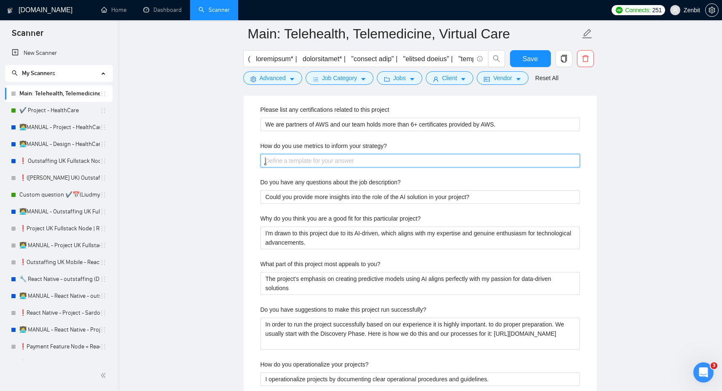
paste strategy\? "We use a combination of project management tools (like Jira, [PERSON_NAME], and…"
type strategy\? "We use a combination of project management tools (like Jira, [PERSON_NAME], and…"
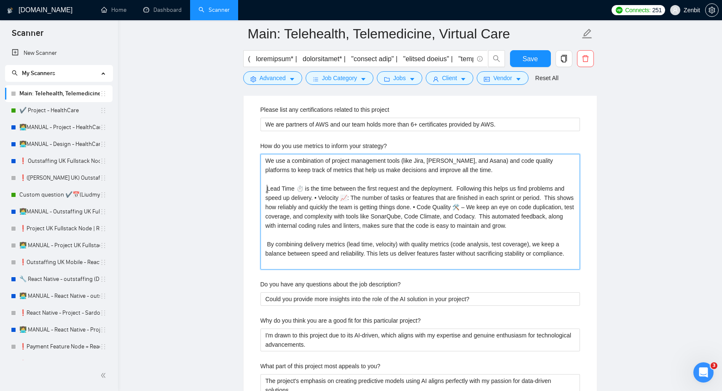
click at [267, 191] on strategy\? "We use a combination of project management tools (like Jira, [PERSON_NAME], and…" at bounding box center [420, 211] width 320 height 115
type strategy\? "We use a combination of project management tools (like Jira, [PERSON_NAME], and…"
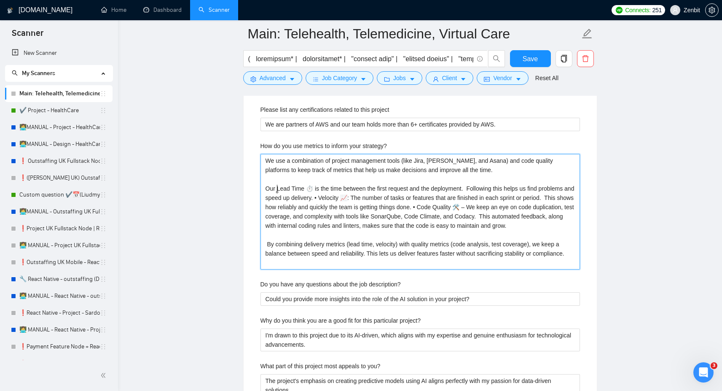
type strategy\? "We use a combination of project management tools (like Jira, [PERSON_NAME], and…"
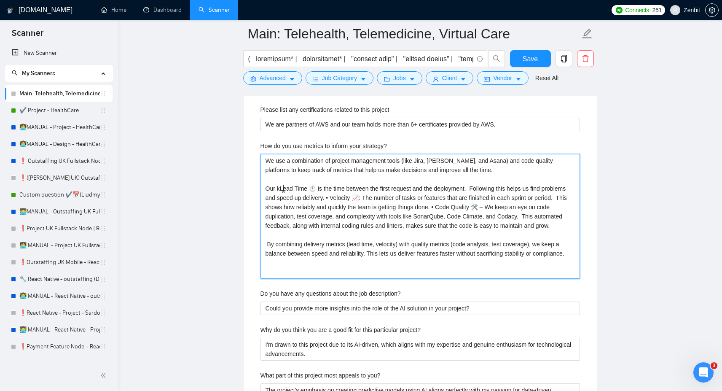
type strategy\? "We use a combination of project management tools (like Jira, [PERSON_NAME], and…"
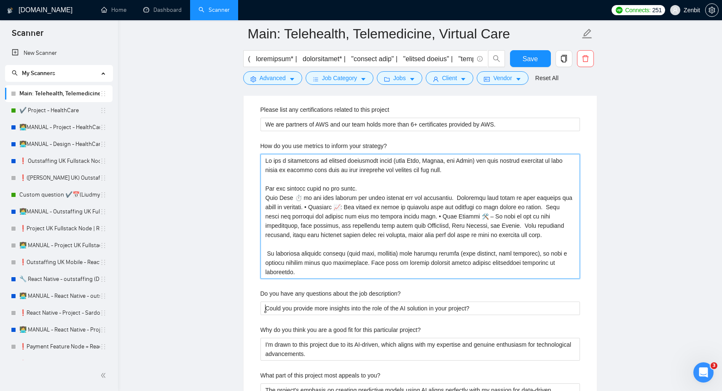
click at [265, 198] on strategy\? "How do you use metrics to inform your strategy?" at bounding box center [420, 216] width 320 height 125
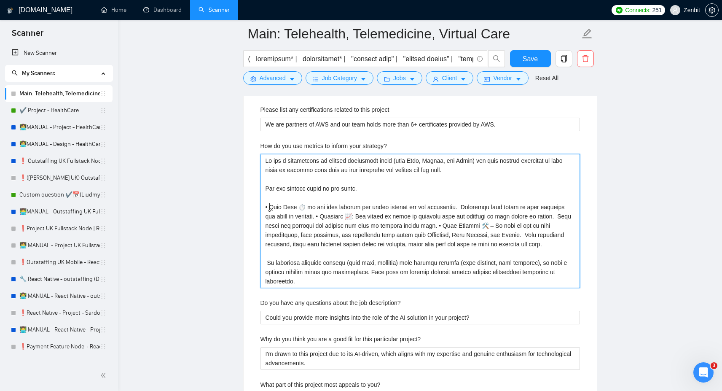
click at [329, 217] on strategy\? "How do you use metrics to inform your strategy?" at bounding box center [420, 221] width 320 height 134
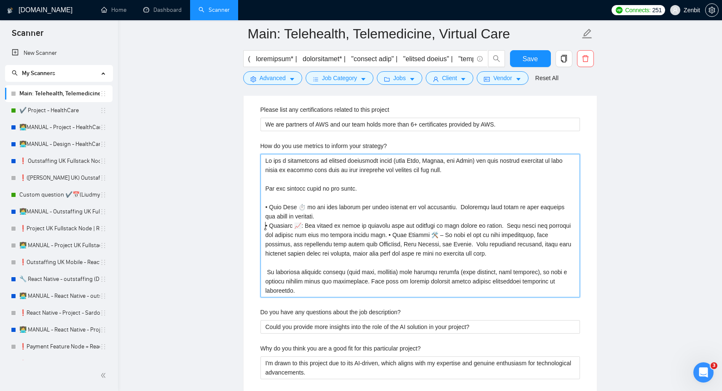
click at [386, 236] on strategy\? "How do you use metrics to inform your strategy?" at bounding box center [420, 225] width 320 height 143
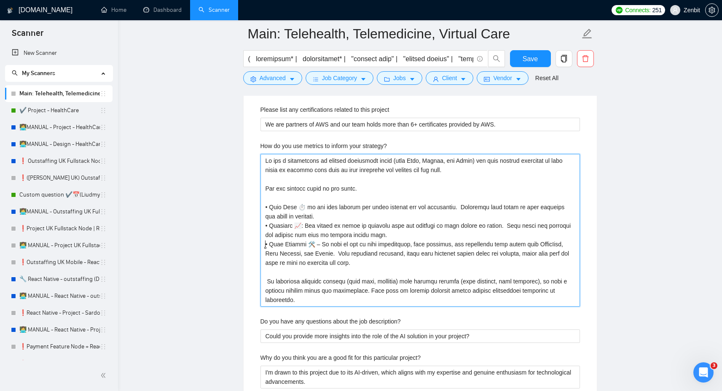
click at [301, 225] on strategy\? "How do you use metrics to inform your strategy?" at bounding box center [420, 230] width 320 height 153
click at [312, 244] on strategy\? "How do you use metrics to inform your strategy?" at bounding box center [420, 230] width 320 height 153
drag, startPoint x: 312, startPoint y: 246, endPoint x: 298, endPoint y: 246, distance: 13.9
click at [298, 246] on strategy\? "We use a combination of project management tools (like Jira, [PERSON_NAME], and…" at bounding box center [420, 230] width 320 height 153
click at [308, 249] on strategy\? "We use a combination of project management tools (like Jira, [PERSON_NAME], and…" at bounding box center [420, 230] width 320 height 153
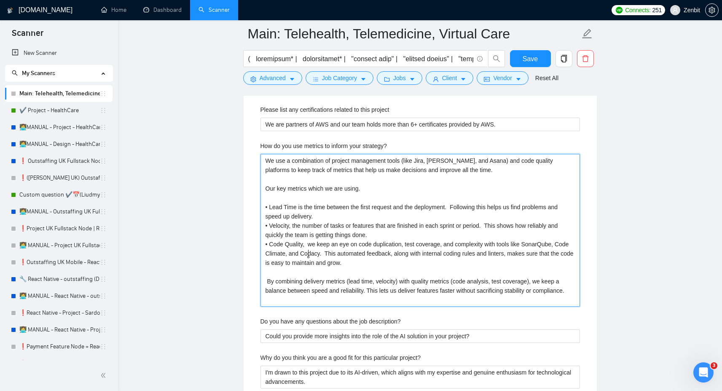
click at [309, 245] on strategy\? "We use a combination of project management tools (like Jira, [PERSON_NAME], and…" at bounding box center [420, 230] width 320 height 153
click at [0, 0] on span "Codacy." at bounding box center [0, 0] width 0 height 0
click at [0, 0] on span "Quality:" at bounding box center [0, 0] width 0 height 0
click at [0, 0] on div "time" at bounding box center [0, 0] width 0 height 0
click at [0, 0] on span "deployment." at bounding box center [0, 0] width 0 height 0
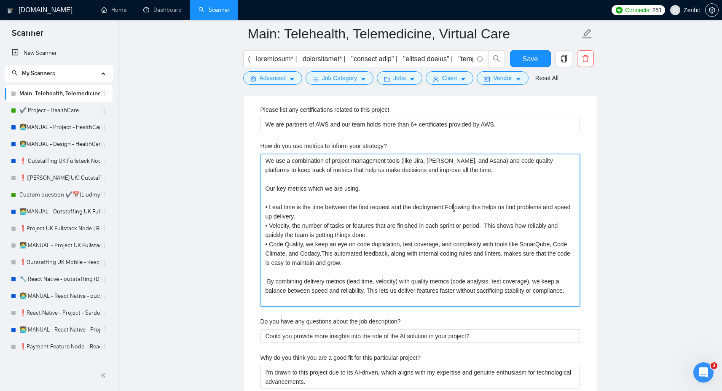
click at [0, 0] on span "period." at bounding box center [0, 0] width 0 height 0
click at [0, 0] on qb-div "Replace with Codacy." at bounding box center [0, 0] width 0 height 0
click at [323, 215] on strategy\? "We use a combination of project management tools (like Jira, [PERSON_NAME], and…" at bounding box center [420, 230] width 320 height 153
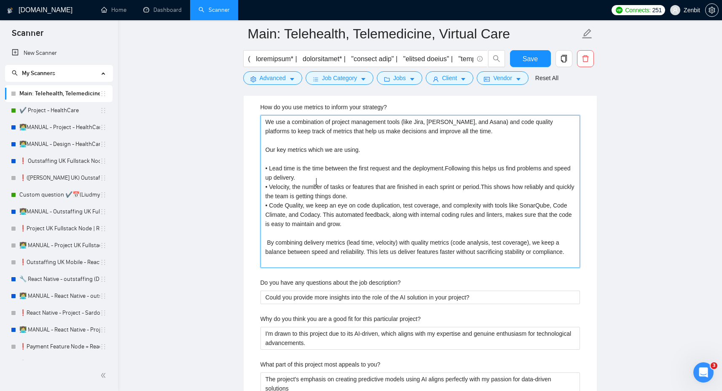
scroll to position [1282, 0]
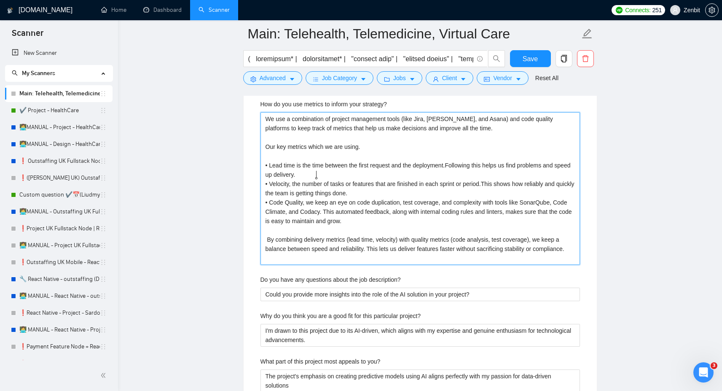
click at [268, 240] on strategy\? "We use a combination of project management tools (like Jira, [PERSON_NAME], and…" at bounding box center [420, 188] width 320 height 153
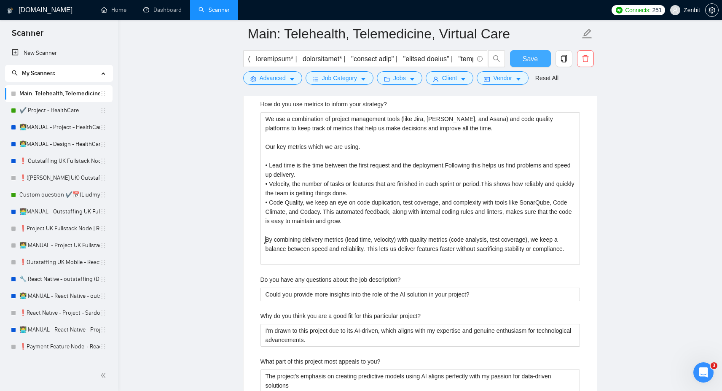
click at [537, 52] on button "Save" at bounding box center [530, 58] width 41 height 17
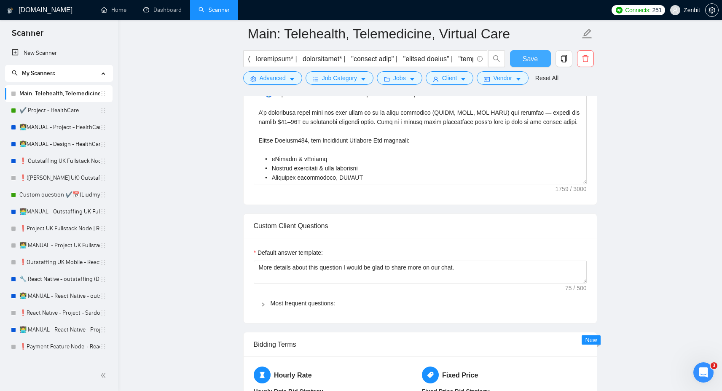
scroll to position [696, 0]
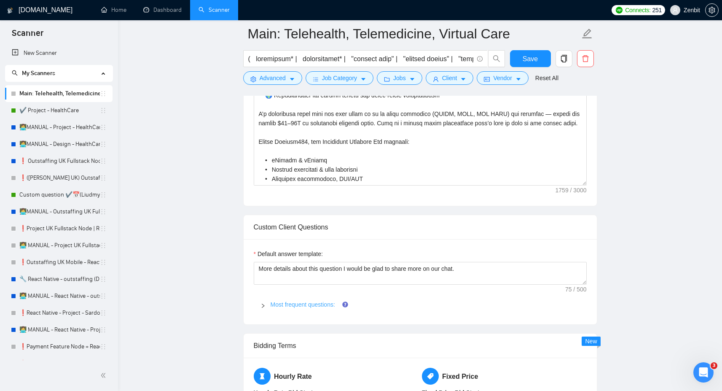
click at [276, 303] on link "Most frequent questions:" at bounding box center [303, 304] width 64 height 7
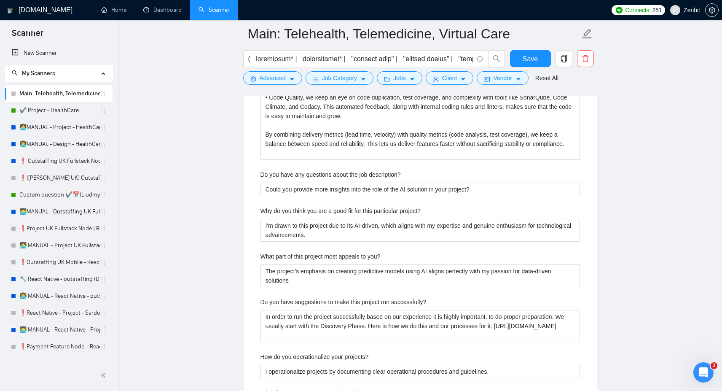
scroll to position [1388, 0]
drag, startPoint x: 258, startPoint y: 210, endPoint x: 451, endPoint y: 210, distance: 192.2
click at [451, 210] on div "Describe your recent experience with similar projects Doctors365 ([URL][DOMAIN_…" at bounding box center [420, 156] width 333 height 1071
copy label "Why do you think you are a good fit for this particular project?"
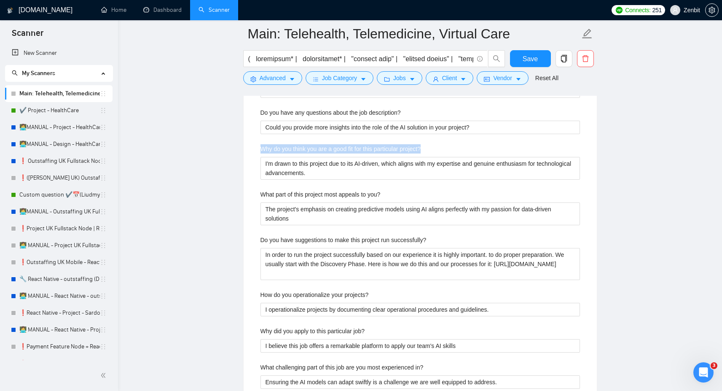
scroll to position [1449, 0]
click at [294, 169] on project\? "I'm drawn to this project due to its AI-driven, which aligns with my expertise …" at bounding box center [420, 168] width 320 height 23
click at [303, 169] on project\? "I'm drawn to this project due to its AI-driven, which aligns with my expertise …" at bounding box center [420, 168] width 320 height 23
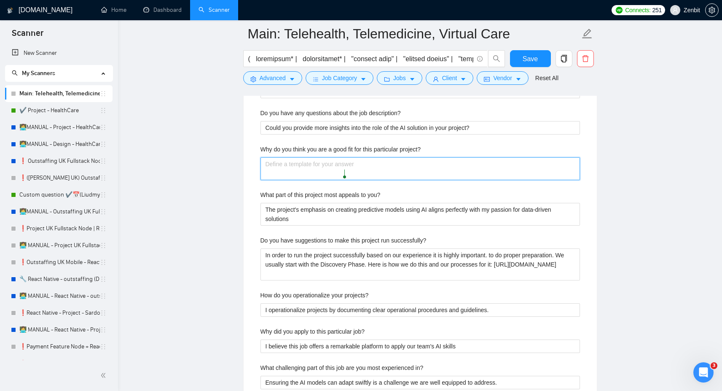
paste project\? "This mix of domain experience, proven delivery, and compliance-first thinking i…"
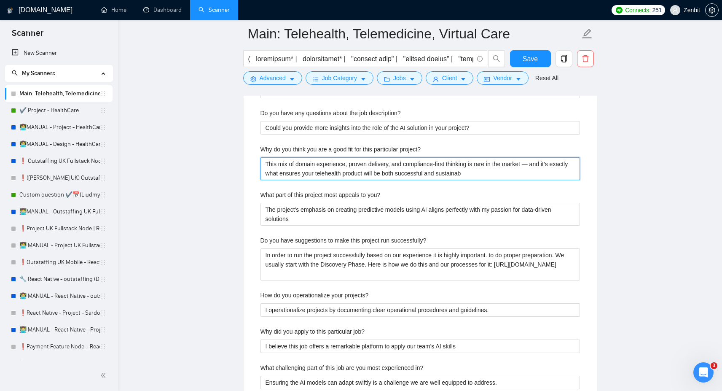
click at [277, 160] on project\? "This mix of domain experience, proven delivery, and compliance-first thinking i…" at bounding box center [420, 168] width 320 height 23
click at [266, 163] on project\? "This mix of domain experience, proven delivery, and compliance-first thinking i…" at bounding box center [420, 168] width 320 height 23
click at [270, 164] on project\? "This mix of domain experience, proven delivery, and compliance-first thinking i…" at bounding box center [420, 168] width 320 height 23
click at [333, 161] on project\? "I have solid and proven mix of domain experience, proven delivery, and complian…" at bounding box center [420, 168] width 320 height 23
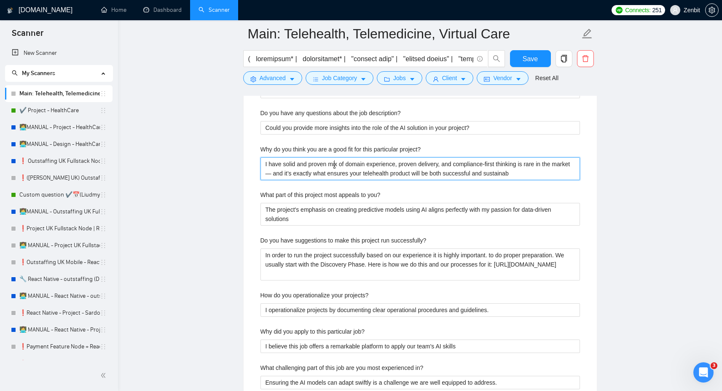
click at [333, 161] on project\? "I have solid and proven mix of domain experience, proven delivery, and complian…" at bounding box center [420, 168] width 320 height 23
click at [381, 166] on project\? "I have solid and proven domain experience, proven delivery, and compliance-firs…" at bounding box center [420, 168] width 320 height 23
click at [317, 161] on project\? "I have solid and proven domain experience, proven delivery, and compliance-firs…" at bounding box center [420, 168] width 320 height 23
click at [537, 164] on project\? "I have solid domain experience, proven delivery, and compliance-first thinking …" at bounding box center [420, 168] width 320 height 23
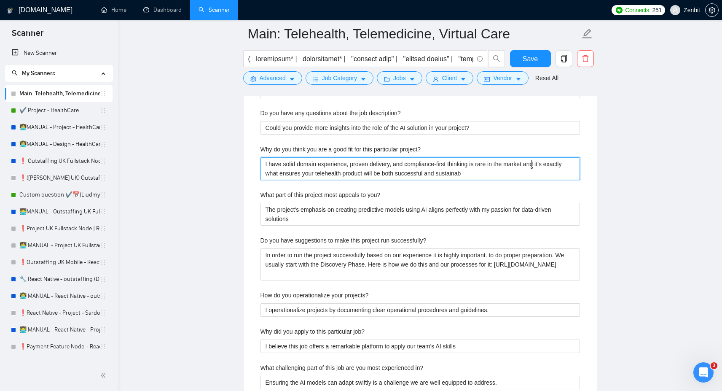
click at [327, 172] on project\? "I have solid domain experience, proven delivery, and compliance-first thinking …" at bounding box center [420, 168] width 320 height 23
click at [335, 166] on project\? "I have solid domain experience, proven delivery, and compliance-first thinking …" at bounding box center [420, 168] width 320 height 23
click at [0, 0] on qb-div "Replace with sustainable." at bounding box center [0, 0] width 0 height 0
click at [0, 0] on qb-div "Add thinking , which" at bounding box center [0, 0] width 0 height 0
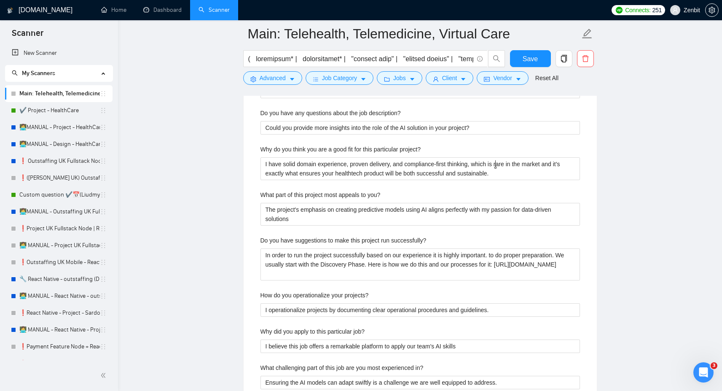
click at [212, 183] on main "Main: Telehealth, Telemedicine, Virtual Care Save Advanced Job Category Jobs Cl…" at bounding box center [420, 373] width 577 height 3576
click at [530, 55] on span "Save" at bounding box center [530, 59] width 15 height 11
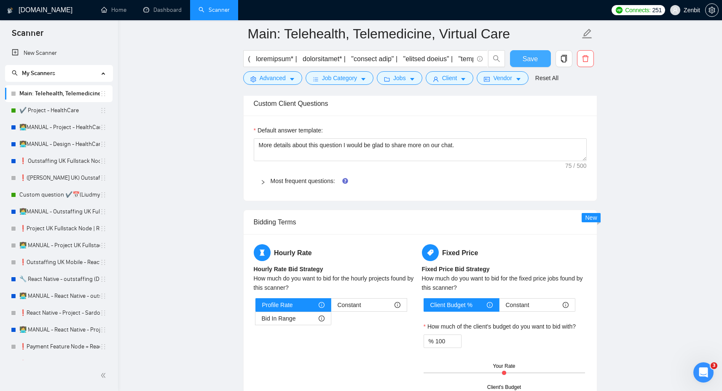
scroll to position [821, 0]
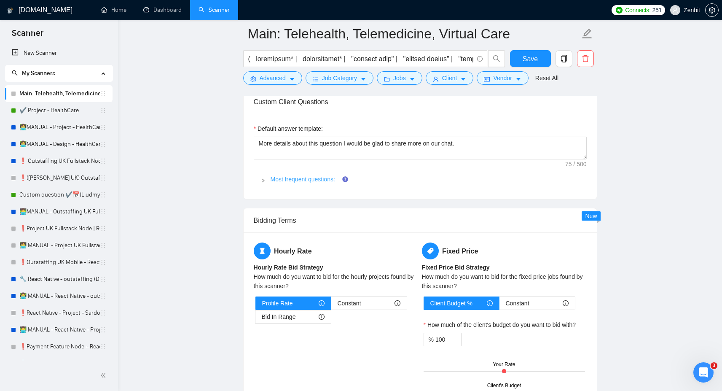
click at [285, 181] on link "Most frequent questions:" at bounding box center [303, 179] width 64 height 7
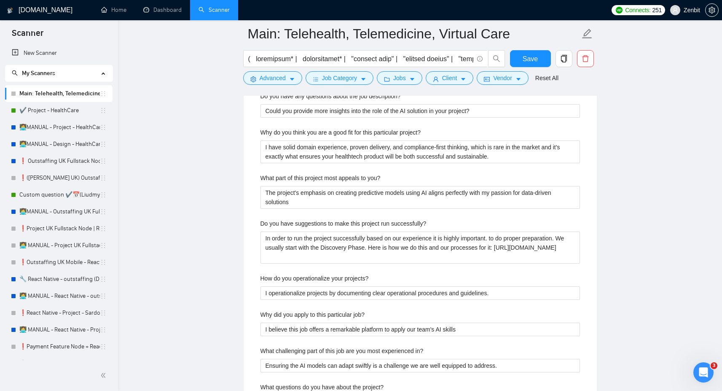
scroll to position [1461, 0]
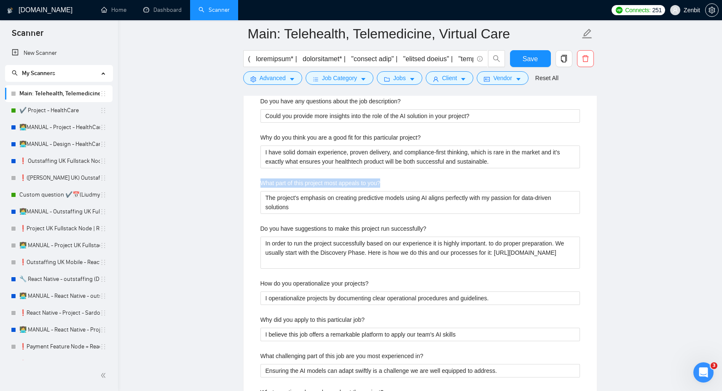
drag, startPoint x: 260, startPoint y: 183, endPoint x: 424, endPoint y: 180, distance: 164.0
click at [424, 180] on div "What part of this project most appeals to you?" at bounding box center [420, 184] width 320 height 13
copy label "What part of this project most appeals to you?"
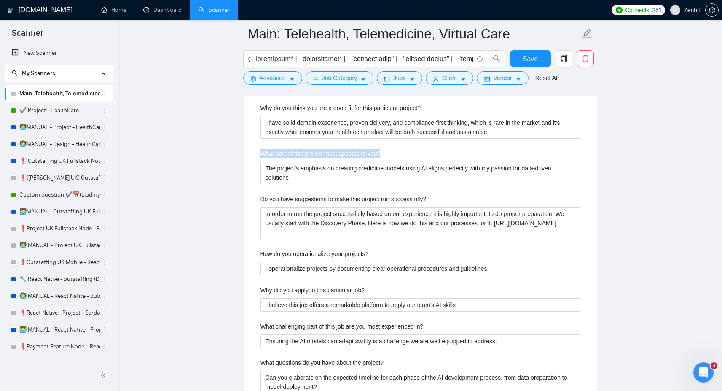
scroll to position [1489, 0]
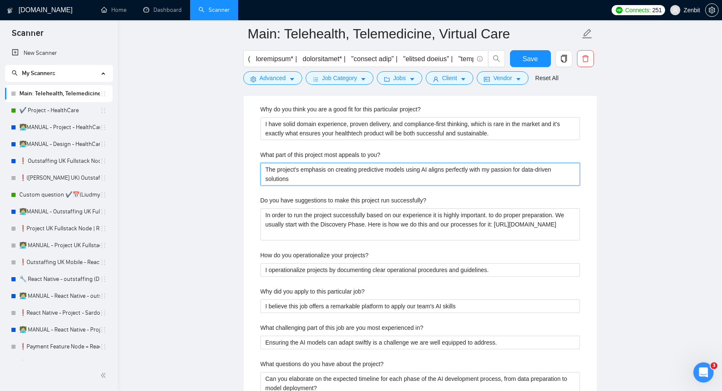
click at [298, 164] on you\? "The project's emphasis on creating predictive models using AI aligns perfectly …" at bounding box center [420, 174] width 320 height 23
click at [290, 172] on you\? "The project's emphasis on creating predictive models using AI aligns perfectly …" at bounding box center [420, 174] width 320 height 23
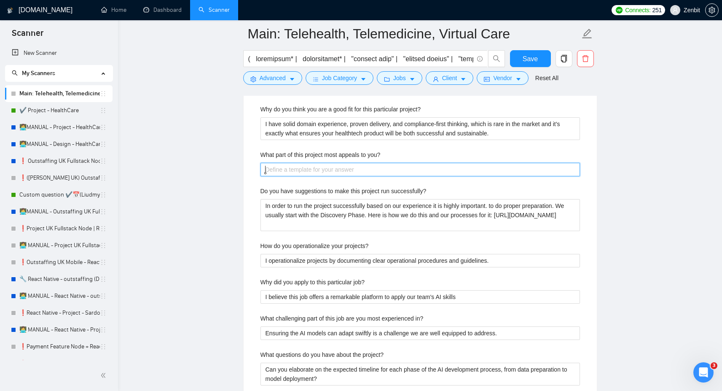
paste you\? "I’m most excited by the chance to build a secure, scalable telehealth solution …"
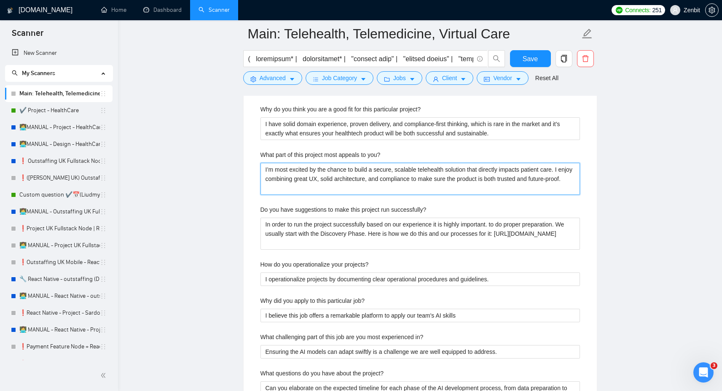
click at [306, 168] on you\? "I’m most excited by the chance to build a secure, scalable telehealth solution …" at bounding box center [420, 179] width 320 height 32
click at [328, 177] on you\? "I’m most excited by the chance to build a secure, scalable telehealth solution …" at bounding box center [420, 179] width 320 height 32
click at [312, 185] on you\? "I’m most excited by the chance to build a secure, scalable telehealth solution …" at bounding box center [420, 179] width 320 height 32
click at [287, 172] on you\? "I’m most excited by the chance to build a secure, scalable telehealth solution …" at bounding box center [420, 179] width 320 height 32
click at [434, 168] on you\? "I’m most excited by the chance to build a secure, scalable telehealth solution …" at bounding box center [420, 179] width 320 height 32
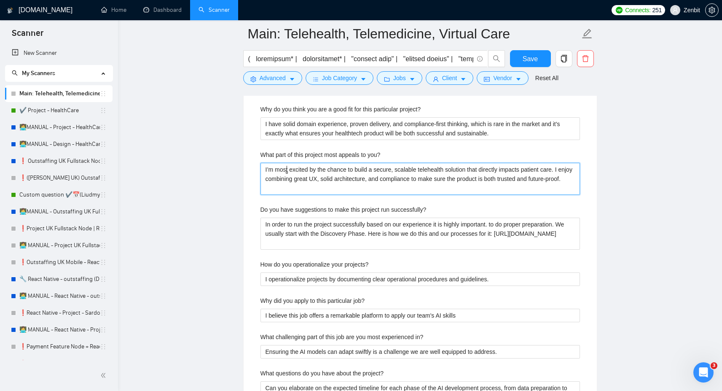
click at [434, 168] on you\? "I’m most excited by the chance to build a secure, scalable telehealth solution …" at bounding box center [420, 179] width 320 height 32
click at [413, 176] on you\? "I’m most excited by the chance to build a secure, scalable healthtech solution …" at bounding box center [420, 179] width 320 height 32
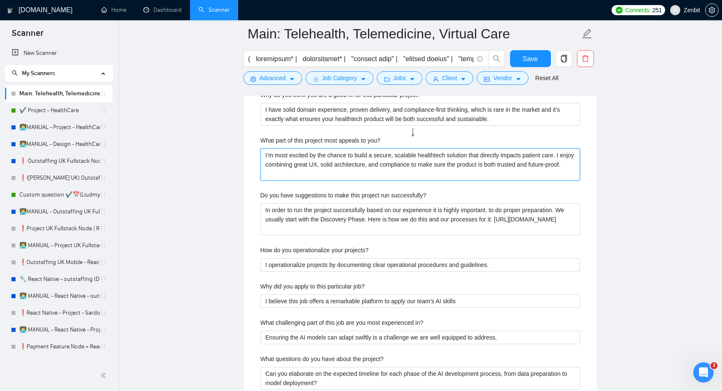
scroll to position [1500, 0]
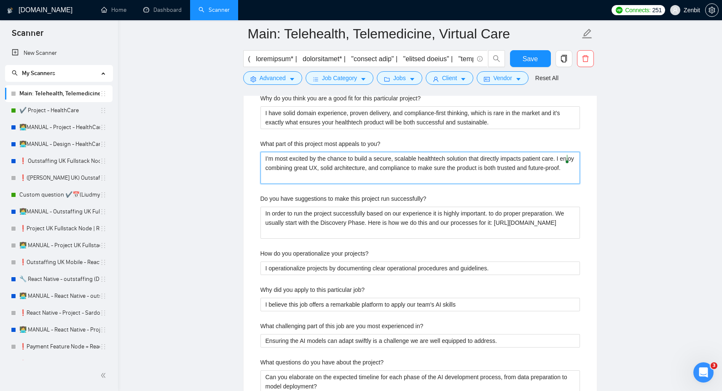
drag, startPoint x: 477, startPoint y: 159, endPoint x: 568, endPoint y: 155, distance: 90.7
click at [568, 155] on you\? "I’m most excited by the chance to build a secure, scalable healthtech solution …" at bounding box center [420, 168] width 320 height 32
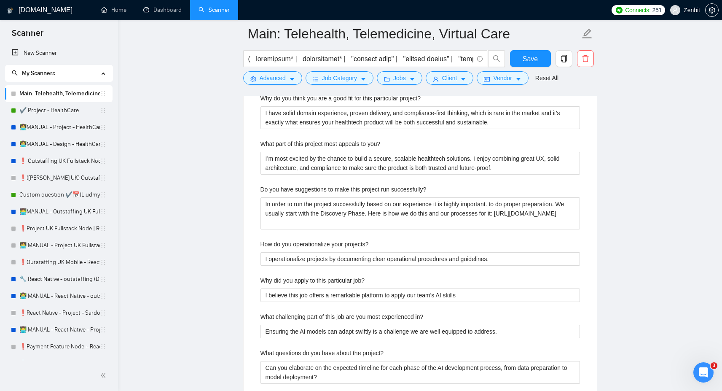
click at [215, 208] on main "Main: Telehealth, Telemedicine, Virtual Care Save Advanced Job Category Jobs Cl…" at bounding box center [420, 322] width 577 height 3576
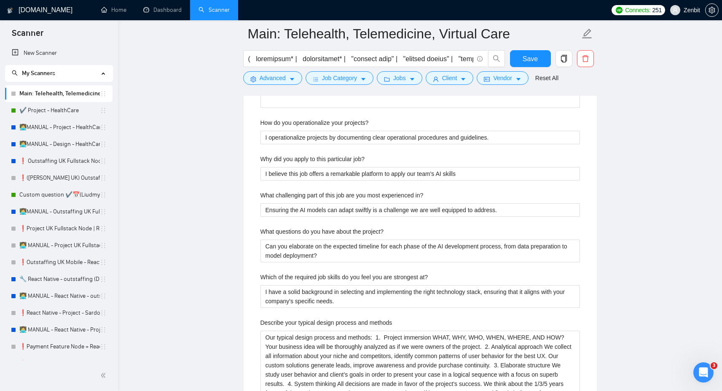
scroll to position [1626, 0]
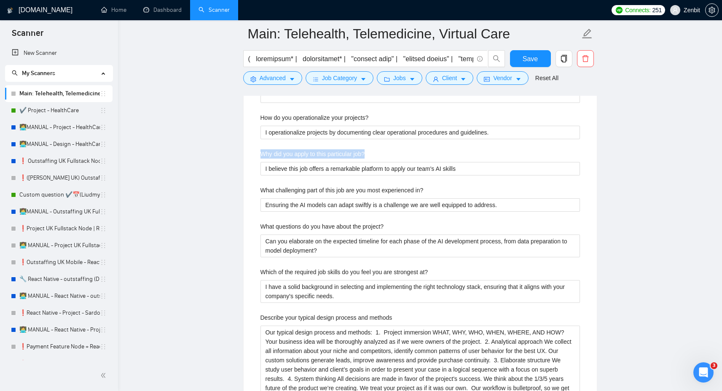
drag, startPoint x: 261, startPoint y: 153, endPoint x: 380, endPoint y: 150, distance: 118.9
click at [380, 150] on div "Why did you apply to this particular job?" at bounding box center [420, 155] width 320 height 13
copy label "Why did you apply to this particular job?"
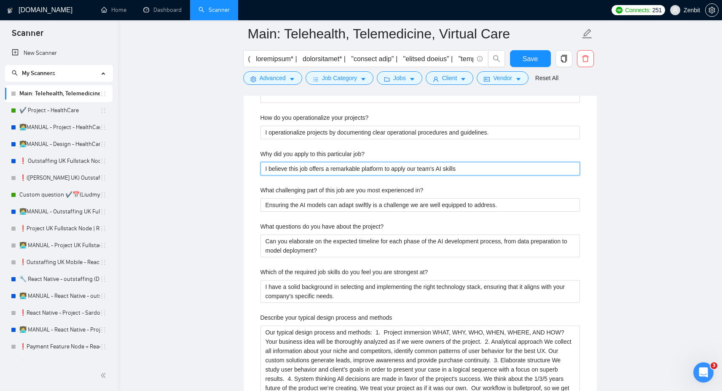
click at [291, 171] on job\? "I believe this job offers a remarkable platform to apply our team's AI skills" at bounding box center [420, 168] width 320 height 13
paste job\? "I applied because your project perfectly matches my experience in telehealth an…"
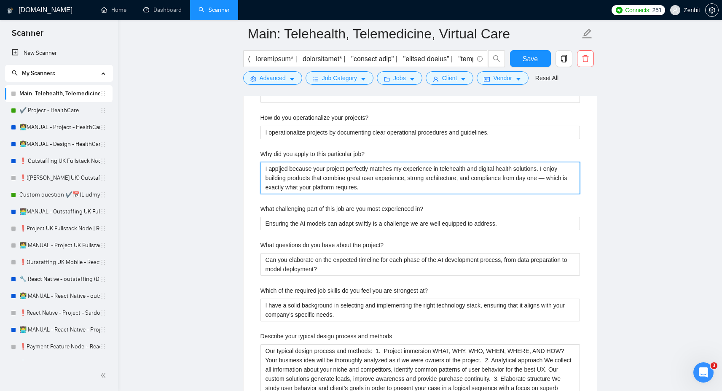
click at [280, 170] on job\? "I applied because your project perfectly matches my experience in telehealth an…" at bounding box center [420, 178] width 320 height 32
click at [457, 166] on job\? "I applied because your project perfectly matches my experience in telehealth an…" at bounding box center [420, 178] width 320 height 32
click at [534, 179] on job\? "I applied because your project perfectly matches my experience in digital healt…" at bounding box center [420, 178] width 320 height 32
click at [385, 185] on job\? "I applied because your project perfectly matches my experience in digital healt…" at bounding box center [420, 178] width 320 height 32
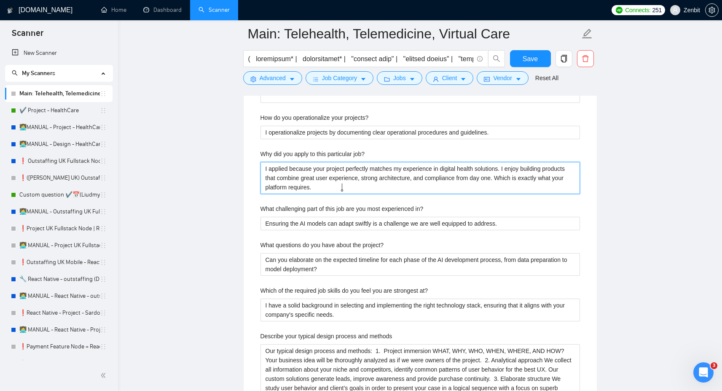
drag, startPoint x: 529, startPoint y: 177, endPoint x: 560, endPoint y: 187, distance: 32.5
click at [560, 187] on job\? "I applied because your project perfectly matches my experience in digital healt…" at bounding box center [420, 178] width 320 height 32
drag, startPoint x: 529, startPoint y: 178, endPoint x: 555, endPoint y: 184, distance: 26.3
click at [555, 184] on job\? "I applied because your project perfectly matches my experience in digital healt…" at bounding box center [420, 178] width 320 height 32
click at [517, 176] on job\? "I applied because your project perfectly matches my experience in digital healt…" at bounding box center [420, 178] width 320 height 32
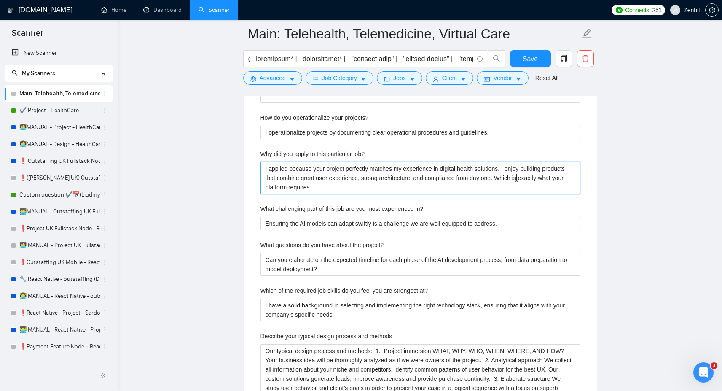
click at [0, 0] on span "requirement" at bounding box center [0, 0] width 0 height 0
click at [0, 0] on span "outstanding" at bounding box center [0, 0] width 0 height 0
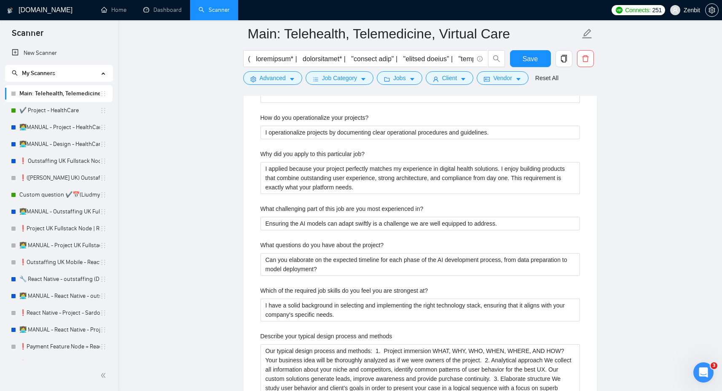
click at [198, 154] on main "Main: Telehealth, Telemedicine, Virtual Care Save Advanced Job Category Jobs Cl…" at bounding box center [420, 205] width 577 height 3594
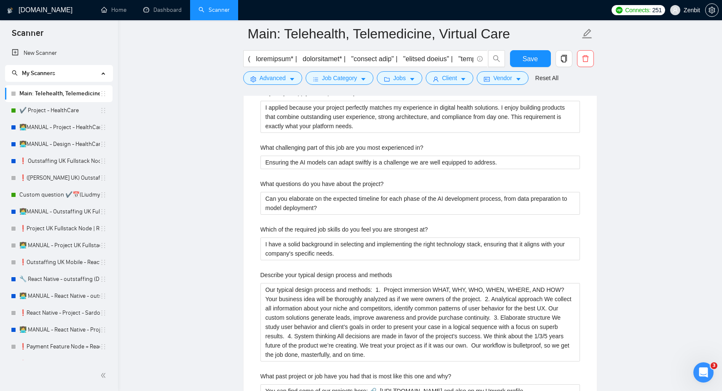
scroll to position [1701, 0]
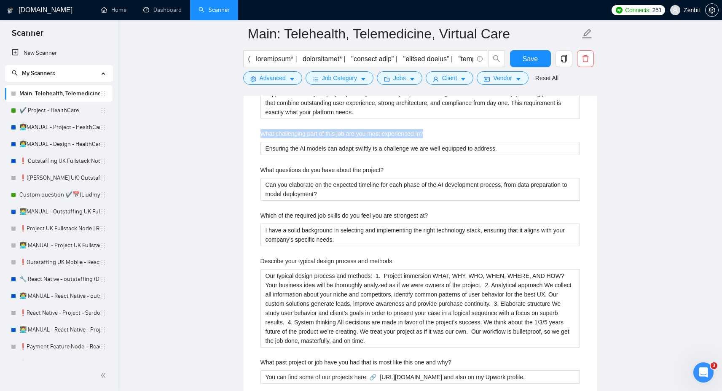
drag, startPoint x: 261, startPoint y: 133, endPoint x: 437, endPoint y: 131, distance: 175.8
click at [437, 131] on div "What challenging part of this job are you most experienced in?" at bounding box center [420, 135] width 320 height 13
copy label "What challenging part of this job are you most experienced in?"
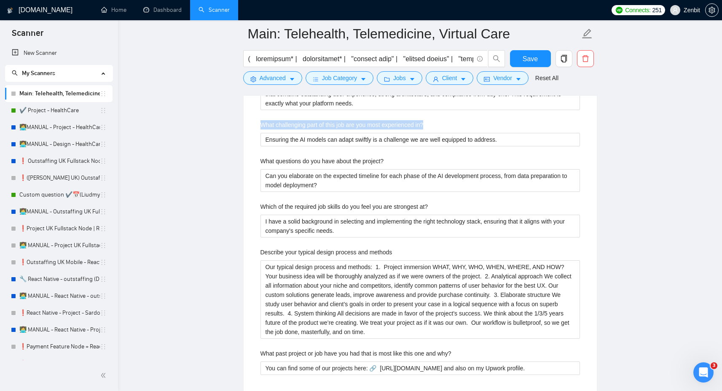
scroll to position [1701, 0]
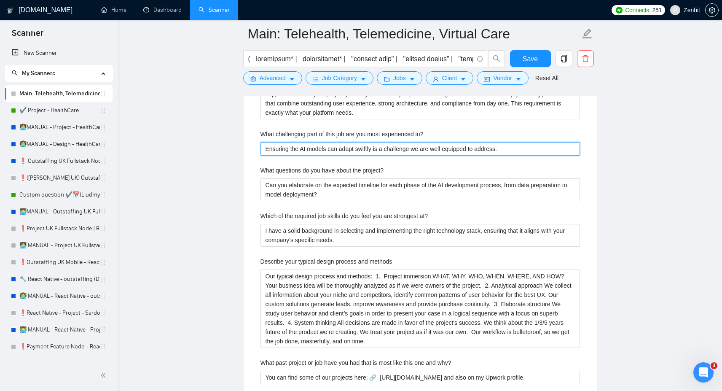
click at [304, 150] on in\? "Ensuring the AI models can adapt swiftly is a challenge we are well equipped to…" at bounding box center [420, 148] width 320 height 13
click at [310, 148] on in\? "Ensuring the AI models can adapt swiftly is a challenge we are well equipped to…" at bounding box center [420, 148] width 320 height 13
paste in\? "The most challenging part is usually building a secure, compliant, and scalable…"
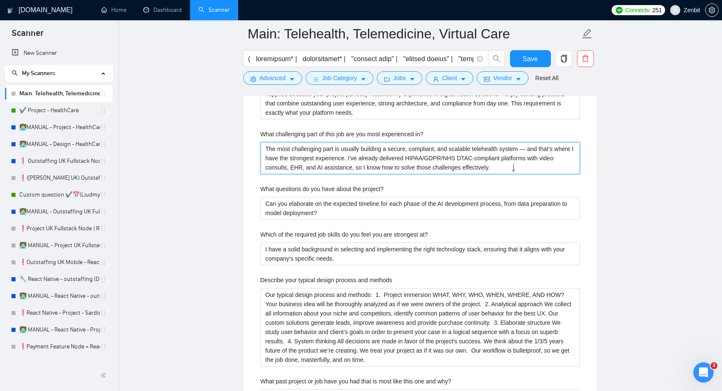
click at [532, 148] on in\? "The most challenging part is usually building a secure, compliant, and scalable…" at bounding box center [420, 158] width 320 height 32
click at [0, 0] on span "system" at bounding box center [0, 0] width 0 height 0
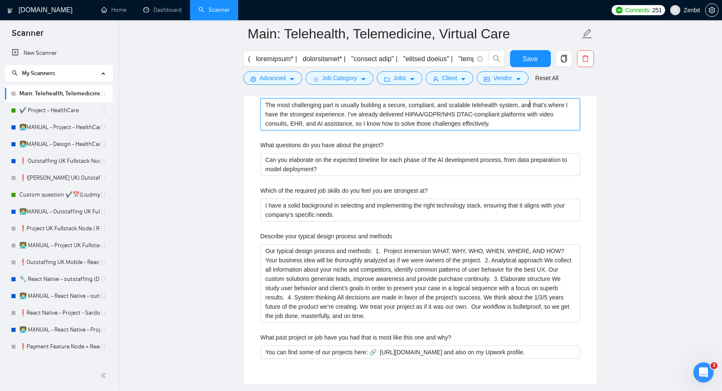
scroll to position [1746, 0]
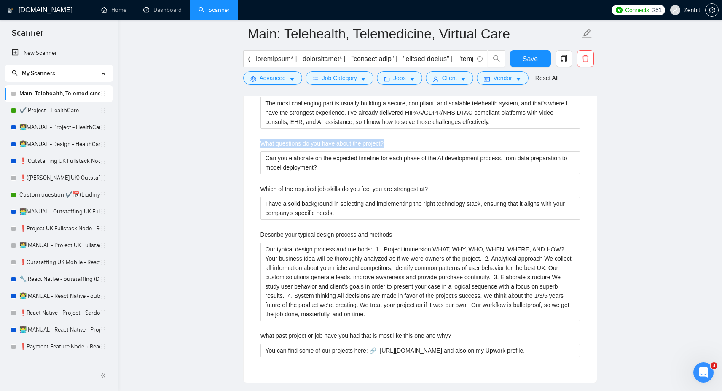
drag, startPoint x: 260, startPoint y: 144, endPoint x: 399, endPoint y: 141, distance: 138.7
click at [399, 141] on div "What questions do you have about the project?" at bounding box center [420, 145] width 320 height 13
copy label "What questions do you have about the project?"
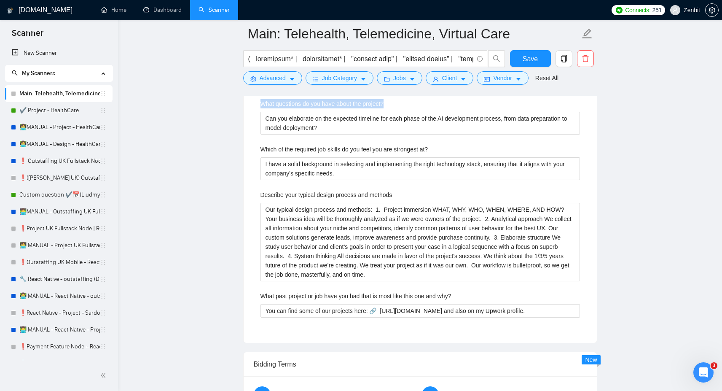
scroll to position [1783, 0]
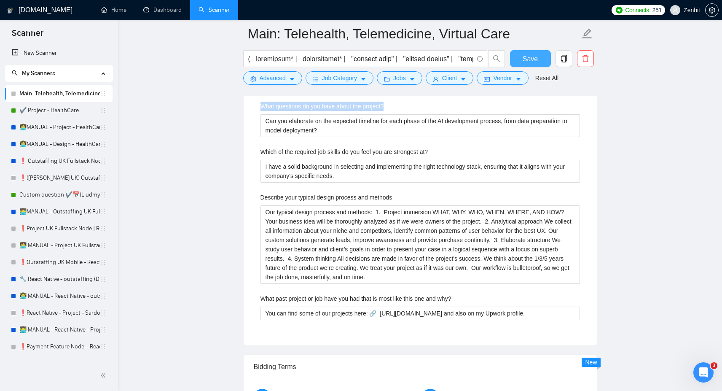
click at [535, 62] on span "Save" at bounding box center [530, 59] width 15 height 11
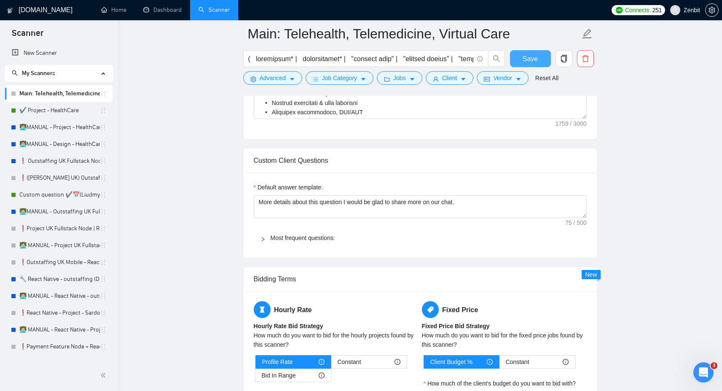
scroll to position [767, 0]
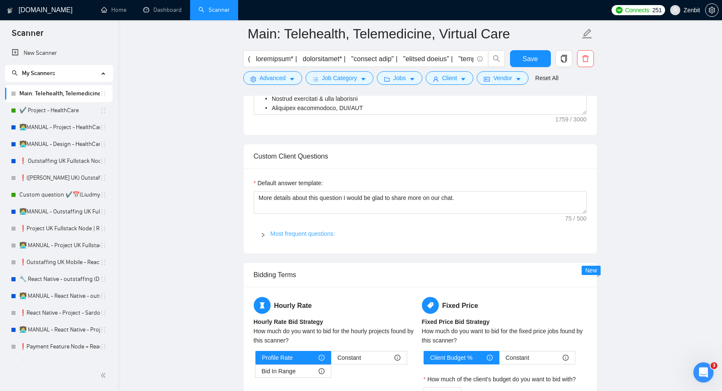
click at [303, 232] on link "Most frequent questions:" at bounding box center [303, 233] width 64 height 7
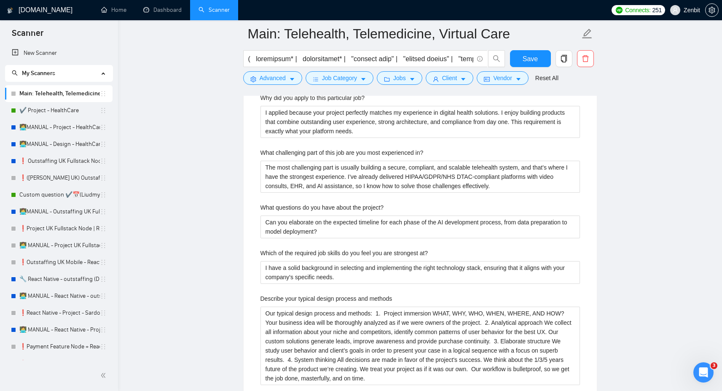
scroll to position [1685, 0]
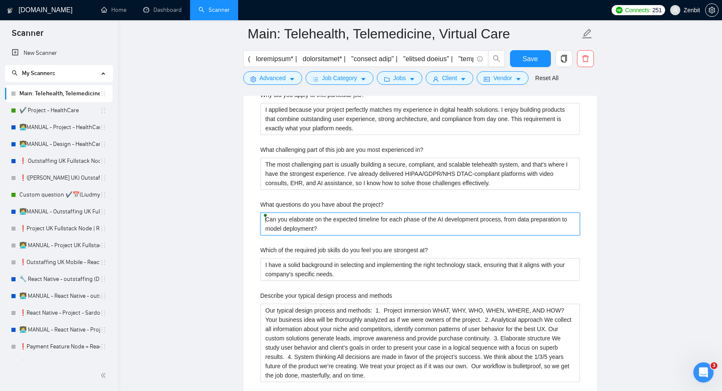
drag, startPoint x: 334, startPoint y: 228, endPoint x: 222, endPoint y: 209, distance: 113.2
click at [222, 209] on main "Main: Telehealth, Telemedicine, Virtual Care Save Advanced Job Category Jobs Cl…" at bounding box center [420, 155] width 577 height 3613
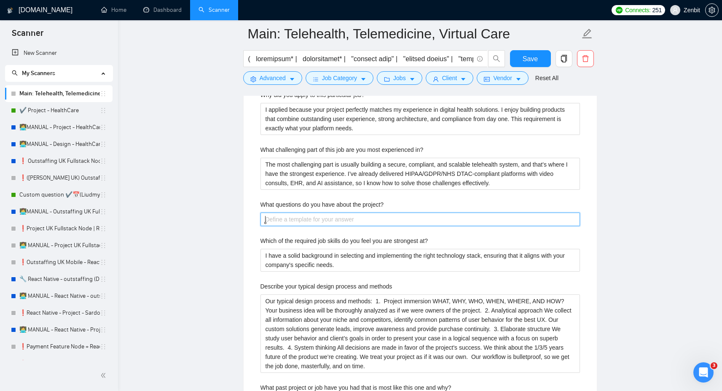
paste project\? "Are you aiming for a quick MVP launch or a feature-rich first version?"
click at [214, 212] on main "Main: Telehealth, Telemedicine, Virtual Care Save Advanced Job Category Jobs Cl…" at bounding box center [420, 151] width 577 height 3604
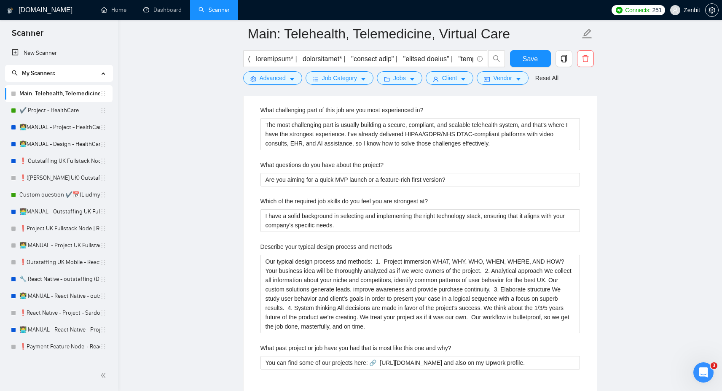
scroll to position [1727, 0]
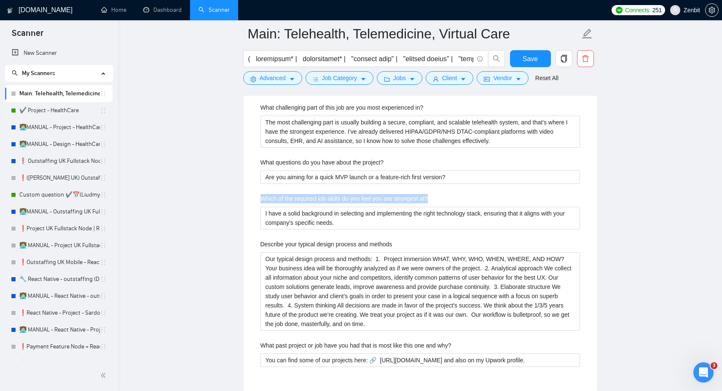
drag, startPoint x: 261, startPoint y: 199, endPoint x: 465, endPoint y: 203, distance: 203.6
click at [465, 203] on div "Which of the required job skills do you feel you are strongest at?" at bounding box center [420, 200] width 320 height 13
copy label "Which of the required job skills do you feel you are strongest at?"
click at [228, 282] on main "Main: Telehealth, Telemedicine, Virtual Care Save Advanced Job Category Jobs Cl…" at bounding box center [420, 108] width 577 height 3604
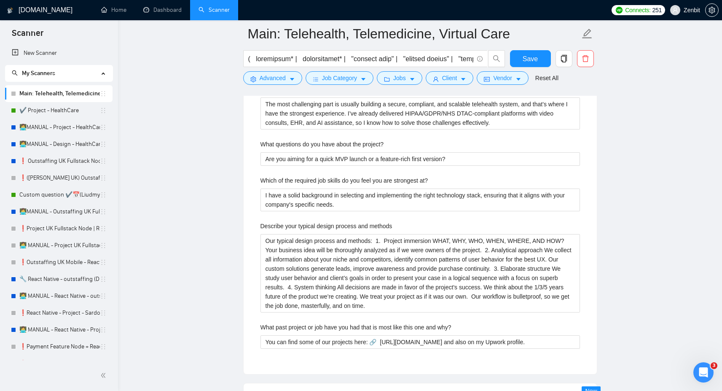
scroll to position [1752, 0]
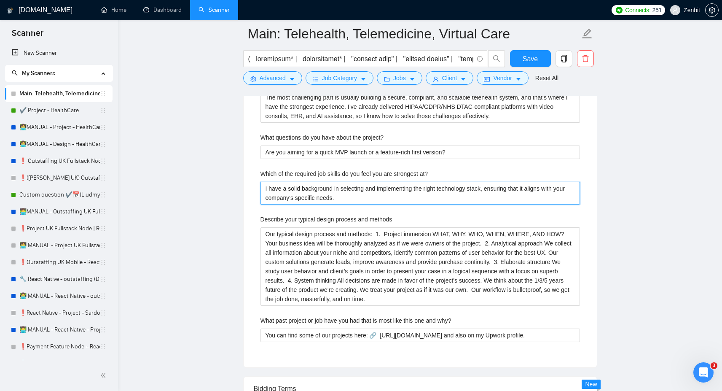
click at [318, 185] on at\? "I have a solid background in selecting and implementing the right technology st…" at bounding box center [420, 193] width 320 height 23
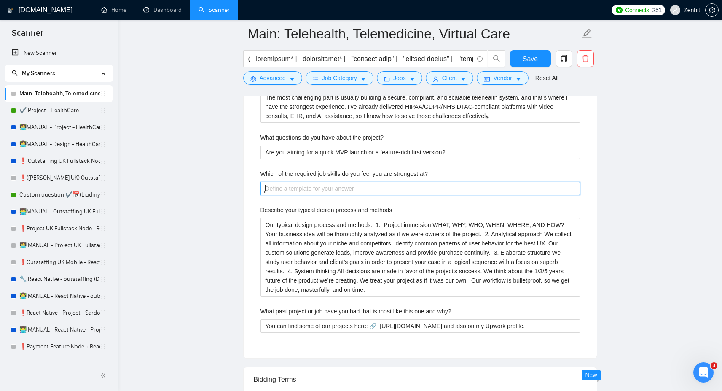
paste at\? "My strongest skills are in fullstack development (React, Node.js, cloud) and co…"
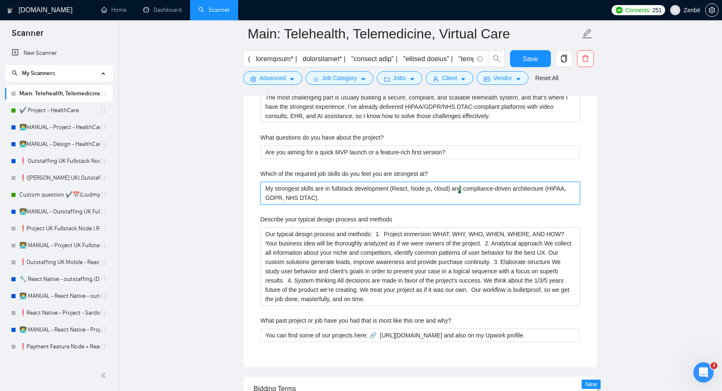
drag, startPoint x: 397, startPoint y: 187, endPoint x: 459, endPoint y: 186, distance: 62.4
click at [459, 186] on at\? "My strongest skills are in fullstack development (React, Node.js, cloud) and co…" at bounding box center [420, 193] width 320 height 23
paste at\? "o Enterprise"
click at [435, 190] on at\? "My strongest skills are in fullstack development from MVP to o Enterprise and c…" at bounding box center [420, 193] width 320 height 23
drag, startPoint x: 347, startPoint y: 198, endPoint x: 264, endPoint y: 197, distance: 83.0
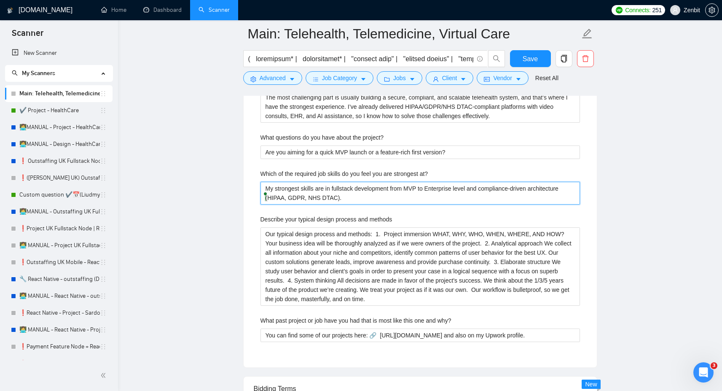
click at [264, 197] on at\? "My strongest skills are in fullstack development from MVP to Enterprise level a…" at bounding box center [420, 193] width 320 height 23
click at [0, 0] on qb-div "Replace with full-stack" at bounding box center [0, 0] width 0 height 0
click at [0, 0] on span "day 1." at bounding box center [0, 0] width 0 height 0
click at [207, 214] on main "Main: Telehealth, Telemedicine, Virtual Care Save Advanced Job Category Jobs Cl…" at bounding box center [420, 83] width 577 height 3604
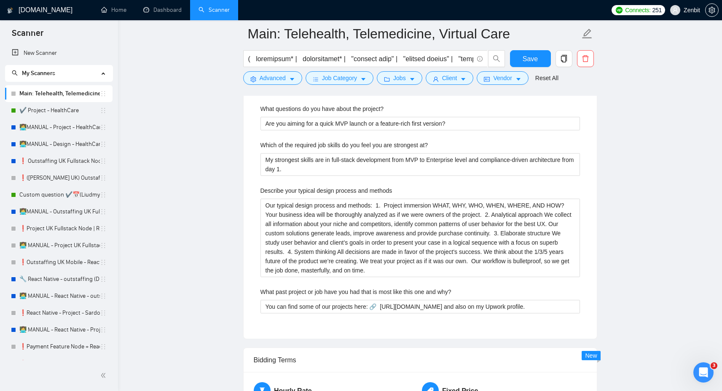
scroll to position [1786, 0]
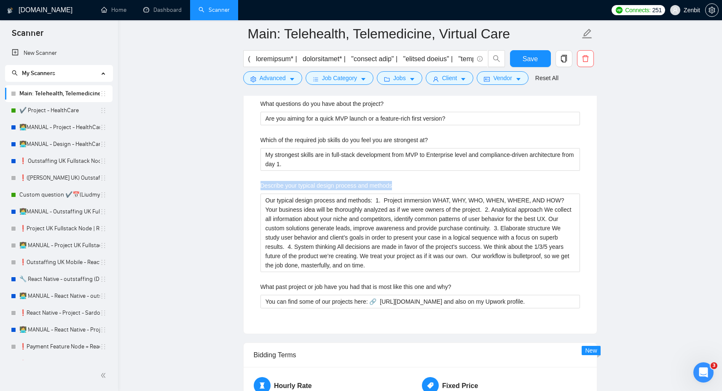
drag, startPoint x: 258, startPoint y: 189, endPoint x: 414, endPoint y: 190, distance: 155.1
copy label "Describe your typical design process and methods"
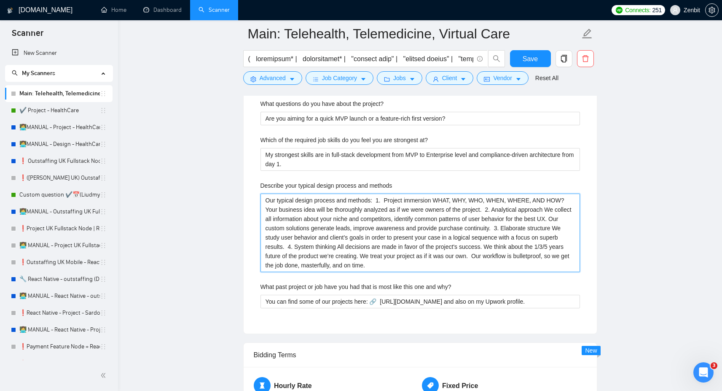
click at [295, 244] on methods "Our typical design process and methods: 1. Project immersion WHAT, WHY, WHO, WH…" at bounding box center [420, 232] width 320 height 78
click at [324, 224] on methods "Our typical design process and methods: 1. Project immersion WHAT, WHY, WHO, WH…" at bounding box center [420, 232] width 320 height 78
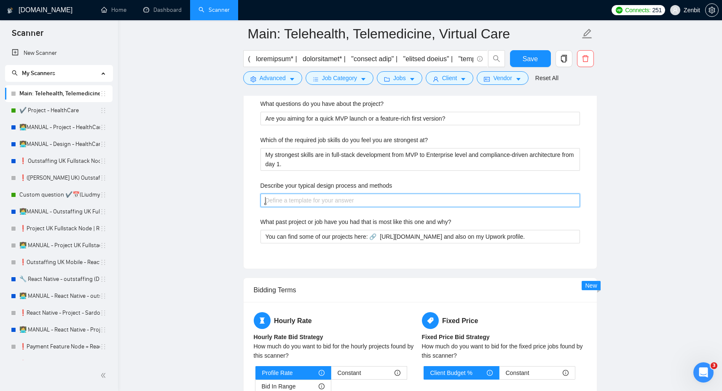
paste methods "Lor ipsumd sitamet co adip elitseddoe tem incididu, utlab etdol ma ali en admi …"
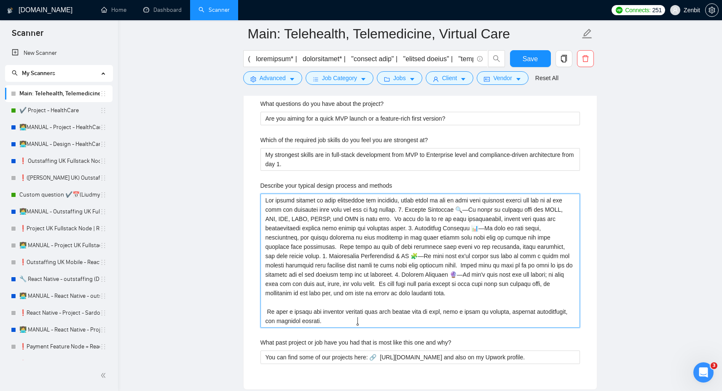
click at [268, 198] on methods "Describe your typical design process and methods" at bounding box center [420, 260] width 320 height 134
click at [416, 212] on methods "Describe your typical design process and methods" at bounding box center [420, 260] width 320 height 134
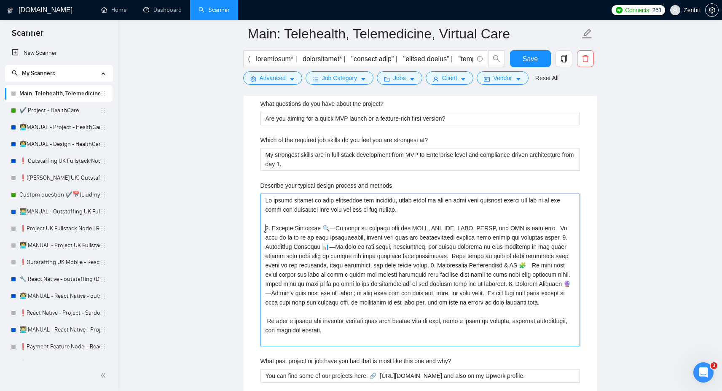
click at [333, 230] on methods "Describe your typical design process and methods" at bounding box center [420, 269] width 320 height 153
click at [283, 245] on methods "Describe your typical design process and methods" at bounding box center [420, 269] width 320 height 153
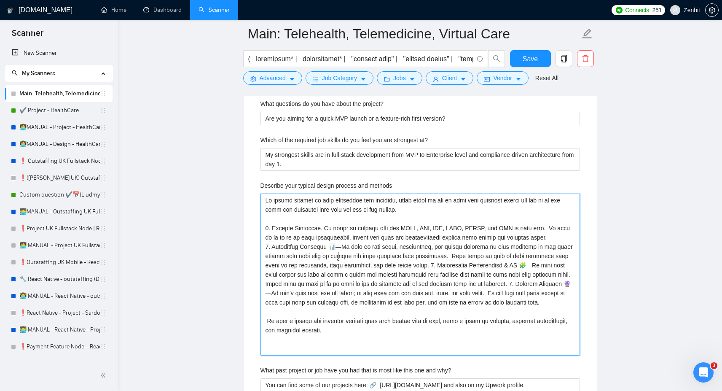
click at [338, 256] on methods "Describe your typical design process and methods" at bounding box center [420, 274] width 320 height 162
drag, startPoint x: 325, startPoint y: 228, endPoint x: 273, endPoint y: 225, distance: 51.5
click at [273, 225] on methods "Describe your typical design process and methods" at bounding box center [420, 274] width 320 height 162
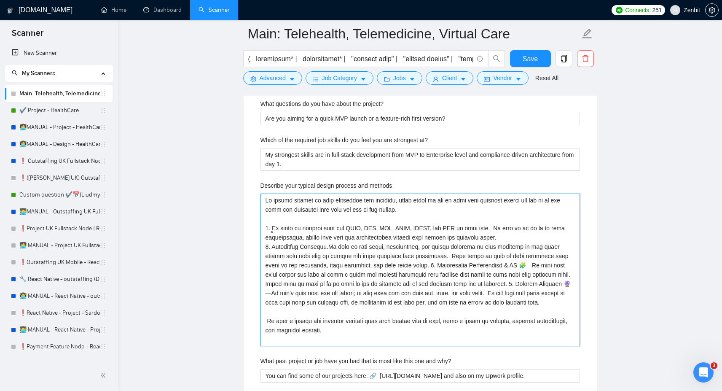
click at [0, 0] on div "idea." at bounding box center [0, 0] width 0 height 0
drag, startPoint x: 327, startPoint y: 246, endPoint x: 274, endPoint y: 247, distance: 53.1
click at [274, 247] on methods "Describe your typical design process and methods" at bounding box center [420, 269] width 320 height 153
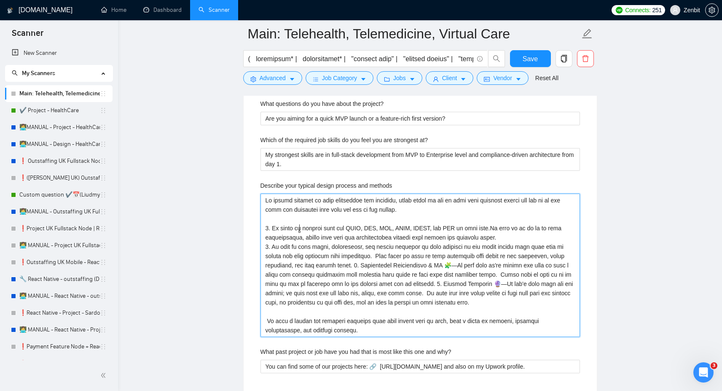
click at [300, 226] on methods "Describe your typical design process and methods" at bounding box center [420, 264] width 320 height 143
click at [0, 0] on div "experience." at bounding box center [0, 0] width 0 height 0
click at [362, 267] on methods "Describe your typical design process and methods" at bounding box center [420, 264] width 320 height 143
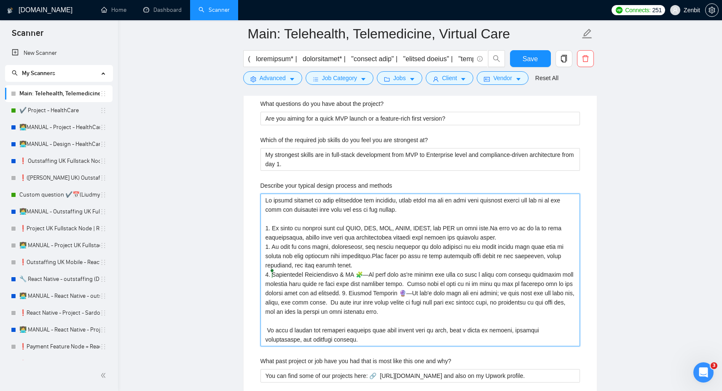
drag, startPoint x: 366, startPoint y: 276, endPoint x: 273, endPoint y: 277, distance: 93.6
click at [273, 277] on methods "Describe your typical design process and methods" at bounding box center [420, 269] width 320 height 153
click at [0, 0] on qb-div "Change the spacing needs." at bounding box center [0, 0] width 0 height 0
drag, startPoint x: 334, startPoint y: 291, endPoint x: 274, endPoint y: 292, distance: 60.7
click at [274, 292] on methods "Describe your typical design process and methods" at bounding box center [420, 269] width 320 height 153
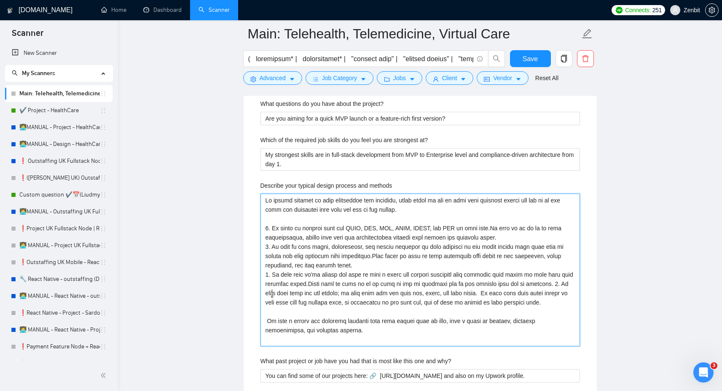
click at [0, 0] on div "years." at bounding box center [0, 0] width 0 height 0
click at [0, 0] on span "Replace with" at bounding box center [0, 0] width 0 height 0
click at [0, 0] on div "needs." at bounding box center [0, 0] width 0 height 0
click at [269, 329] on methods "Describe your typical design process and methods" at bounding box center [420, 269] width 320 height 153
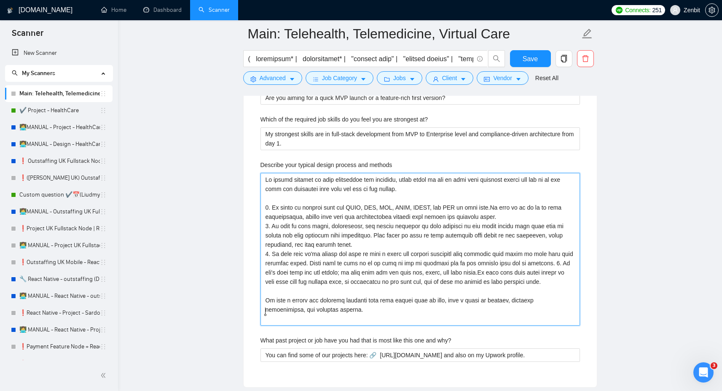
scroll to position [1810, 0]
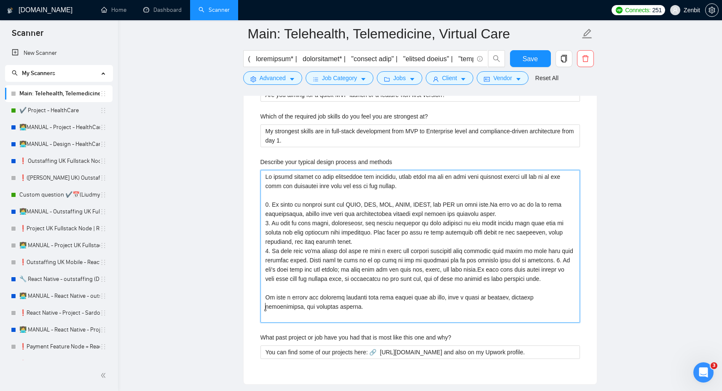
click at [275, 203] on methods "Describe your typical design process and methods" at bounding box center [420, 246] width 320 height 153
click at [276, 222] on methods "Describe your typical design process and methods" at bounding box center [420, 246] width 320 height 153
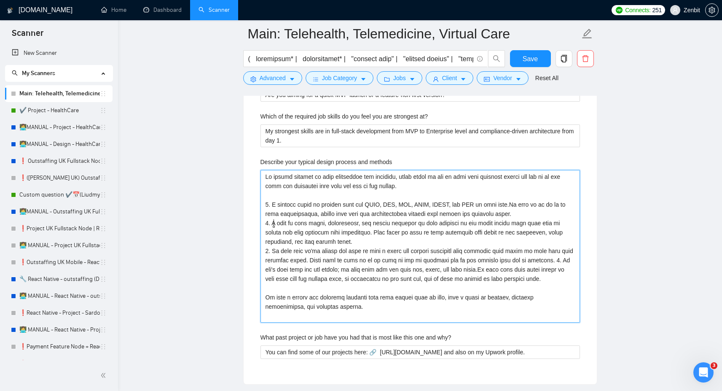
click at [277, 250] on methods "Describe your typical design process and methods" at bounding box center [420, 246] width 320 height 153
click at [301, 264] on methods "Describe your typical design process and methods" at bounding box center [420, 246] width 320 height 153
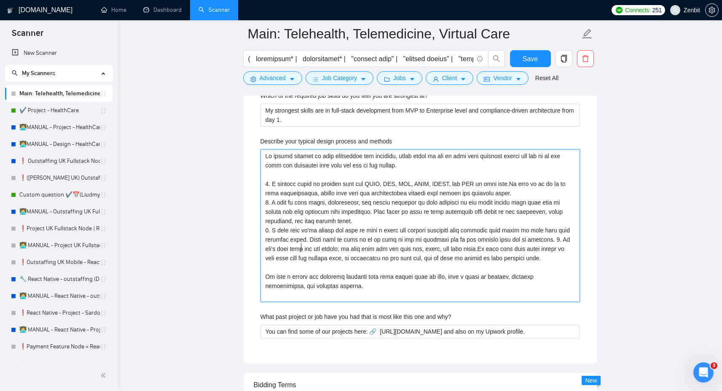
scroll to position [1831, 0]
click at [268, 286] on methods "Describe your typical design process and methods" at bounding box center [420, 224] width 320 height 153
click at [281, 266] on methods "Describe your typical design process and methods" at bounding box center [420, 224] width 320 height 153
click at [316, 277] on methods "Describe your typical design process and methods" at bounding box center [420, 224] width 320 height 153
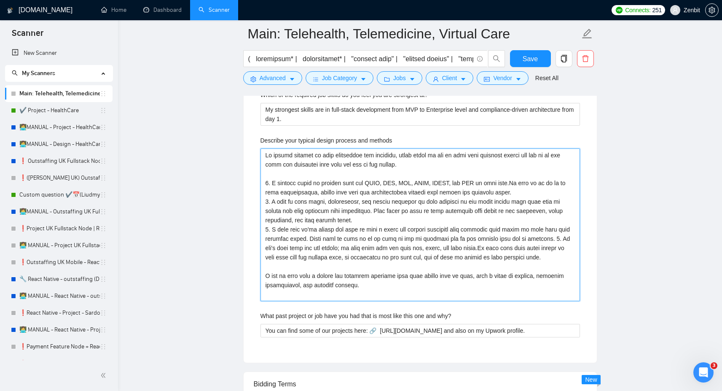
click at [0, 0] on div "years." at bounding box center [0, 0] width 0 height 0
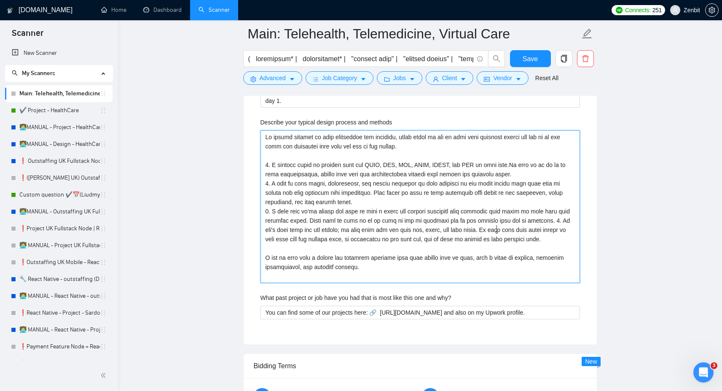
scroll to position [1835, 0]
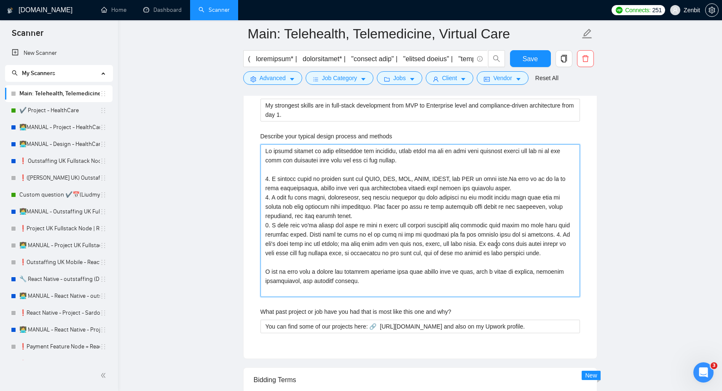
click at [0, 0] on span "idea." at bounding box center [0, 0] width 0 height 0
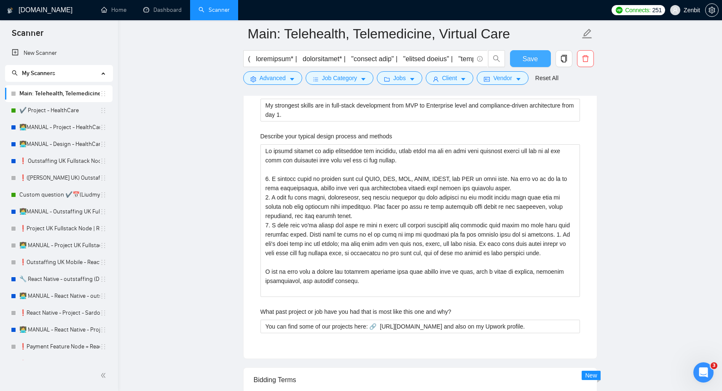
click at [526, 60] on span "Save" at bounding box center [530, 59] width 15 height 11
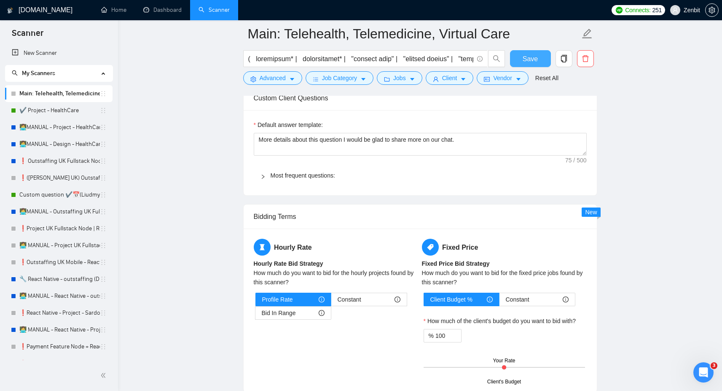
scroll to position [824, 0]
click at [277, 179] on span "Most frequent questions:" at bounding box center [425, 175] width 309 height 9
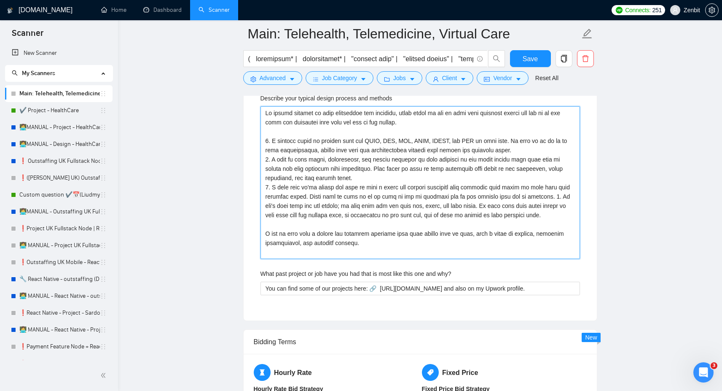
click at [376, 177] on methods "Describe your typical design process and methods" at bounding box center [420, 182] width 320 height 153
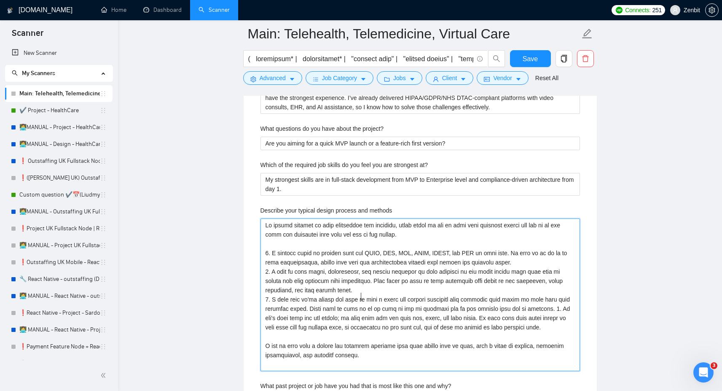
scroll to position [1755, 0]
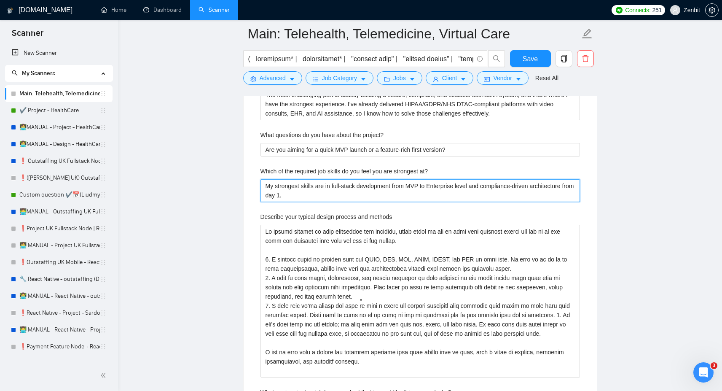
click at [395, 192] on at\? "My strongest skills are in full-stack development from MVP to Enterprise level …" at bounding box center [420, 190] width 320 height 23
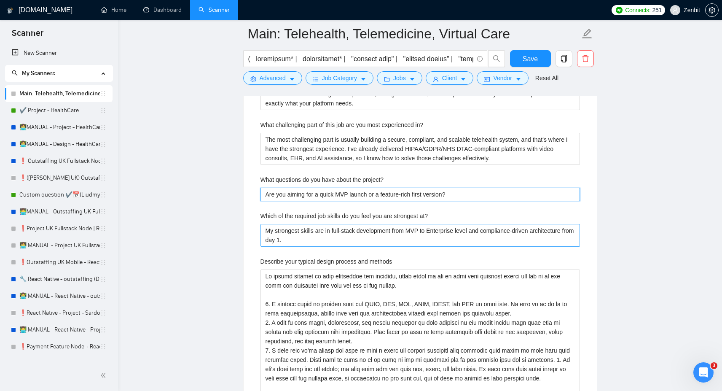
click at [395, 192] on project\? "Are you aiming for a quick MVP launch or a feature-rich first version?" at bounding box center [420, 194] width 320 height 13
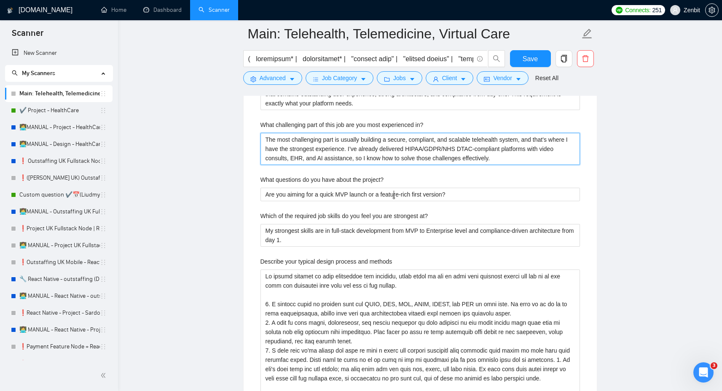
click at [411, 151] on in\? "The most challenging part is usually building a secure, compliant, and scalable…" at bounding box center [420, 149] width 320 height 32
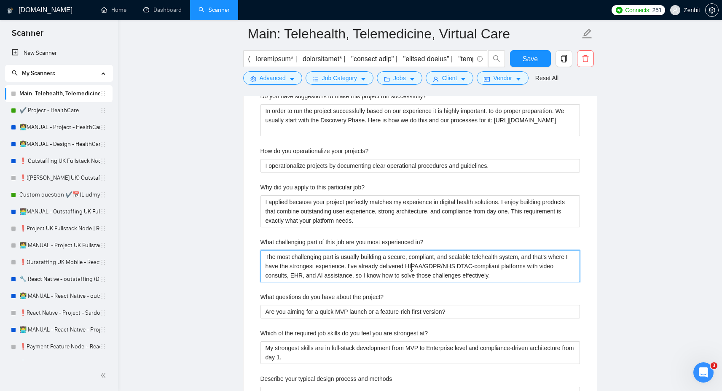
scroll to position [1592, 0]
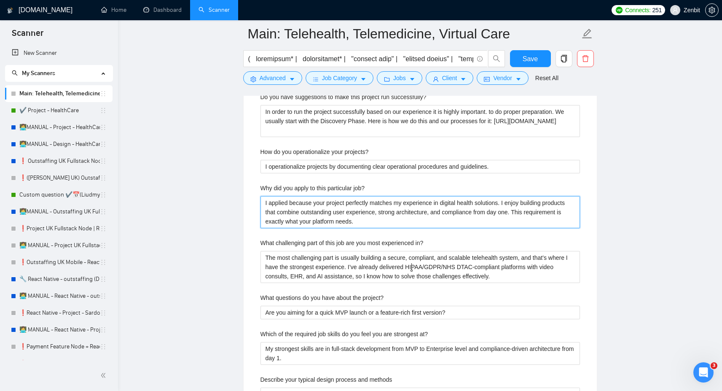
click at [418, 217] on job\? "I applied because your project perfectly matches my experience in digital healt…" at bounding box center [420, 212] width 320 height 32
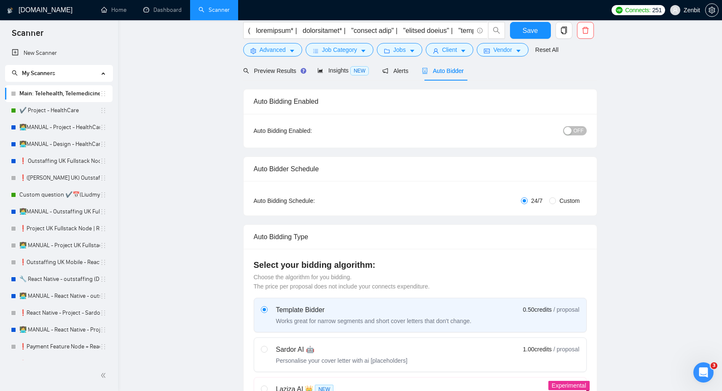
scroll to position [0, 0]
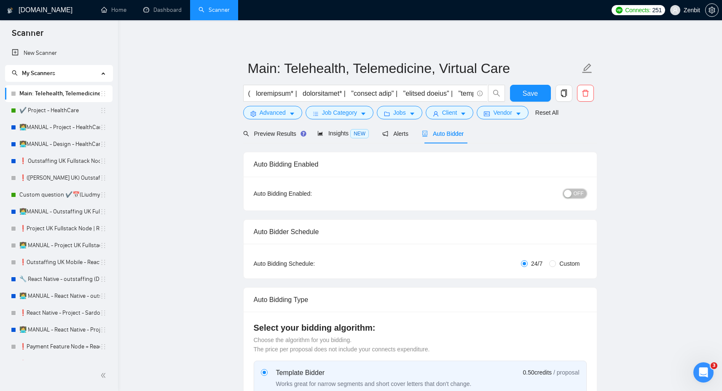
click at [580, 195] on span "OFF" at bounding box center [579, 193] width 10 height 9
click at [528, 92] on span "Save" at bounding box center [530, 93] width 15 height 11
click at [263, 129] on div "Preview Results" at bounding box center [273, 133] width 61 height 9
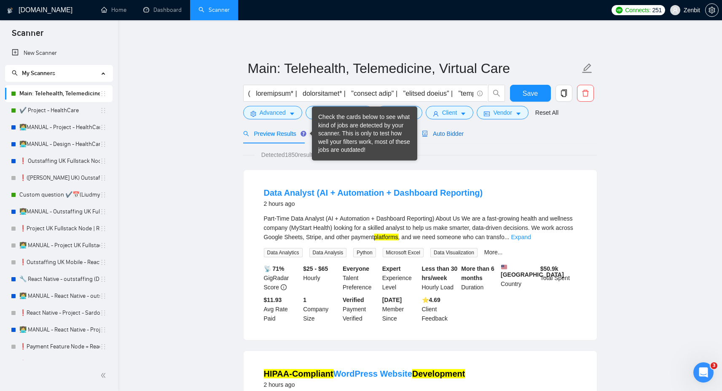
click at [439, 134] on span "Auto Bidder" at bounding box center [443, 133] width 42 height 7
